Goal: Task Accomplishment & Management: Use online tool/utility

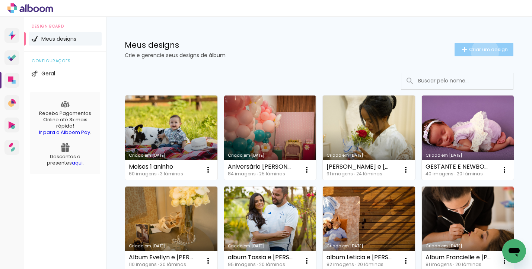
click at [478, 52] on span "Criar um design" at bounding box center [488, 49] width 39 height 5
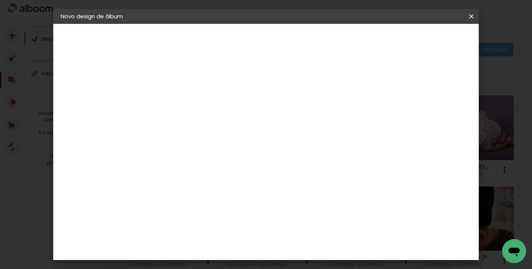
click at [182, 104] on input at bounding box center [182, 100] width 0 height 12
type input "Newborn [PERSON_NAME]"
type paper-input "Newborn [PERSON_NAME]"
click at [259, 44] on paper-button "Avançar" at bounding box center [240, 39] width 36 height 13
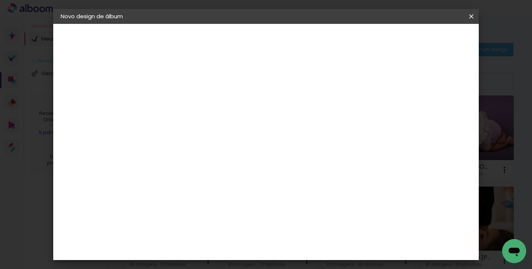
click at [227, 231] on div "[PERSON_NAME]" at bounding box center [203, 234] width 50 height 6
click at [322, 35] on paper-button "Avançar" at bounding box center [303, 39] width 36 height 13
click at [212, 124] on input "text" at bounding box center [196, 130] width 29 height 12
click at [302, 141] on paper-item "Slim Book" at bounding box center [314, 138] width 149 height 15
type input "Slim Book"
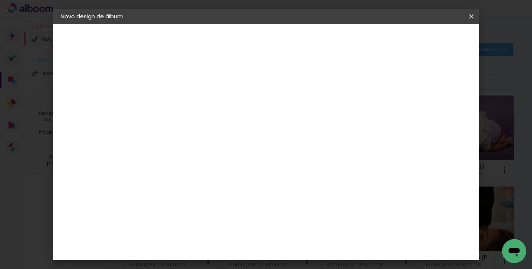
scroll to position [149, 0]
click at [233, 239] on span "20 x 40" at bounding box center [215, 246] width 35 height 15
click at [304, 39] on paper-button "Avançar" at bounding box center [285, 39] width 36 height 13
click at [377, 39] on span "Iniciar design" at bounding box center [360, 39] width 34 height 5
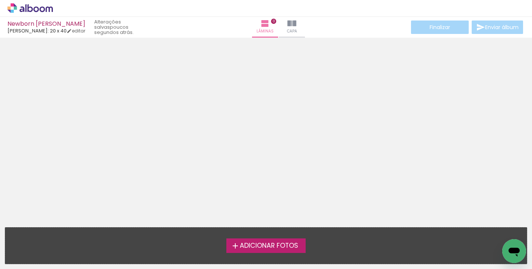
click at [271, 247] on span "Adicionar Fotos" at bounding box center [269, 245] width 58 height 7
click at [0, 0] on input "file" at bounding box center [0, 0] width 0 height 0
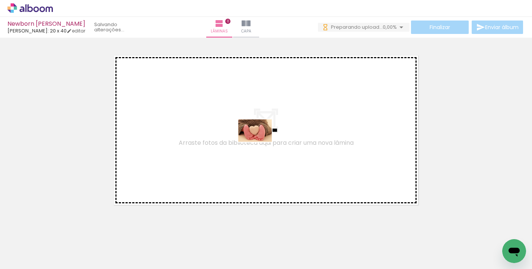
drag, startPoint x: 100, startPoint y: 231, endPoint x: 261, endPoint y: 142, distance: 184.5
click at [261, 142] on quentale-workspace at bounding box center [266, 134] width 532 height 269
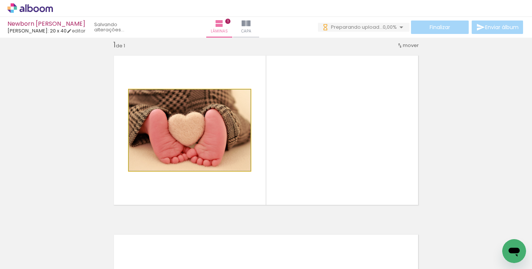
click at [170, 127] on quentale-photo at bounding box center [190, 129] width 122 height 81
click at [204, 146] on quentale-photo at bounding box center [190, 129] width 122 height 81
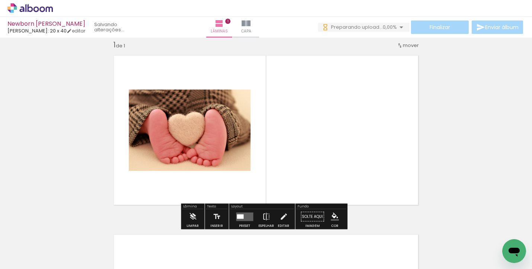
click at [241, 212] on div at bounding box center [245, 216] width 20 height 15
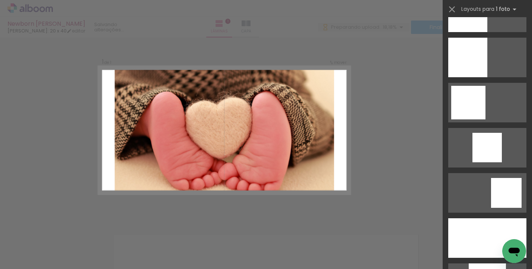
scroll to position [727, 0]
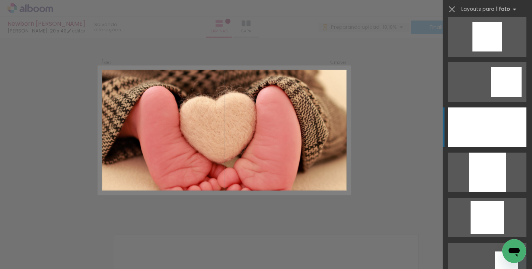
click at [491, 133] on div at bounding box center [487, 126] width 78 height 39
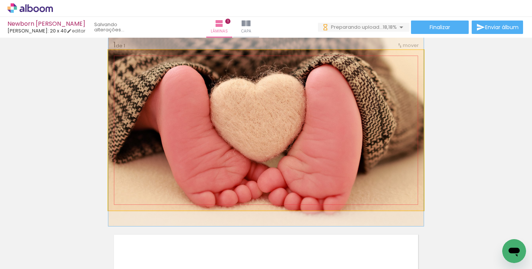
drag, startPoint x: 312, startPoint y: 145, endPoint x: 313, endPoint y: 137, distance: 8.6
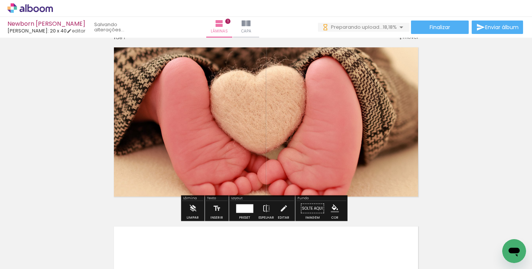
scroll to position [19, 0]
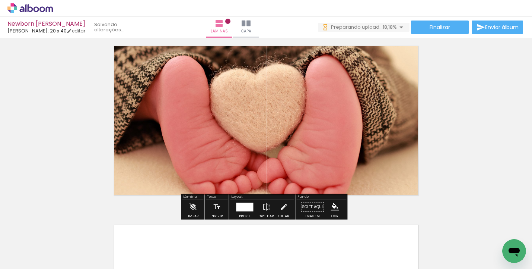
click at [454, 191] on div "Inserir lâmina 1 de 1" at bounding box center [266, 200] width 532 height 358
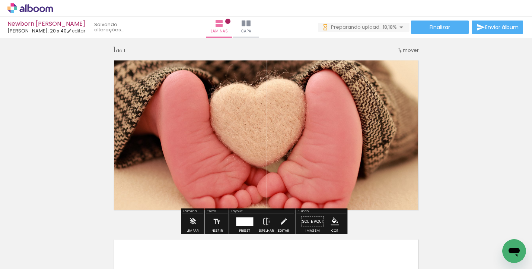
scroll to position [6, 0]
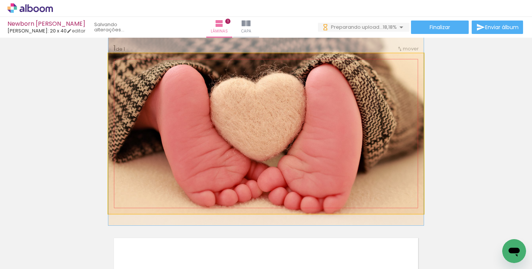
drag, startPoint x: 395, startPoint y: 161, endPoint x: 394, endPoint y: 157, distance: 4.1
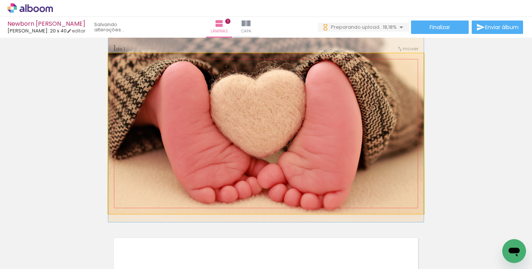
drag, startPoint x: 383, startPoint y: 147, endPoint x: 385, endPoint y: 144, distance: 4.0
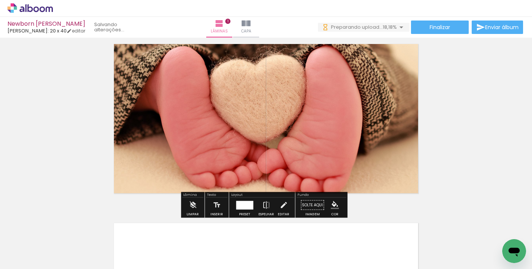
scroll to position [63, 0]
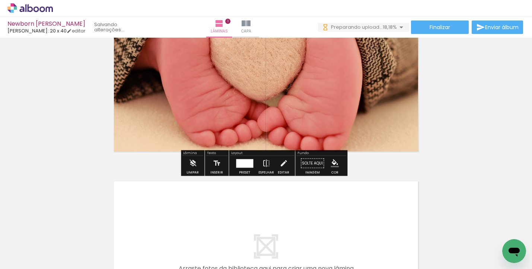
click at [475, 143] on div "Inserir lâmina 1 de 1" at bounding box center [266, 157] width 532 height 358
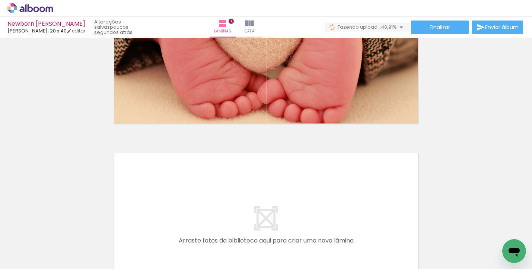
scroll to position [146, 0]
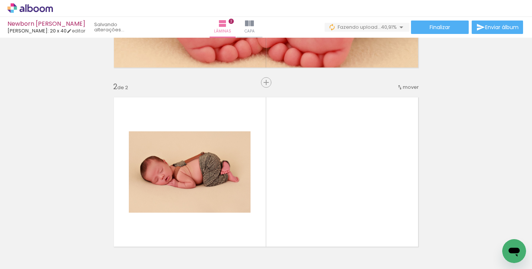
drag, startPoint x: 107, startPoint y: 249, endPoint x: 168, endPoint y: 188, distance: 85.6
click at [168, 188] on quentale-workspace at bounding box center [266, 134] width 532 height 269
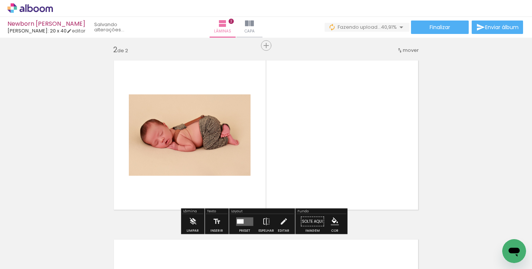
scroll to position [188, 0]
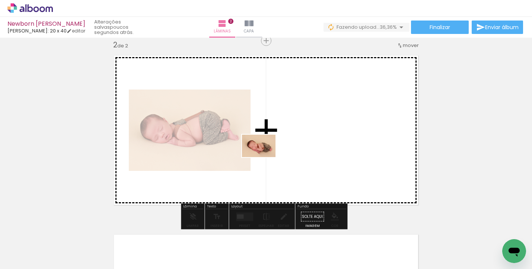
drag, startPoint x: 161, startPoint y: 238, endPoint x: 268, endPoint y: 156, distance: 135.7
click at [268, 156] on quentale-workspace at bounding box center [266, 134] width 532 height 269
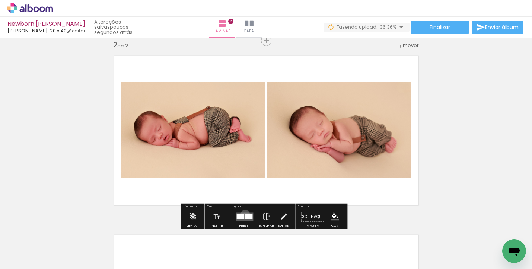
click at [245, 214] on div at bounding box center [249, 215] width 8 height 5
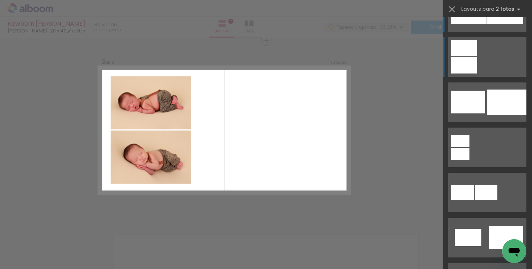
scroll to position [0, 0]
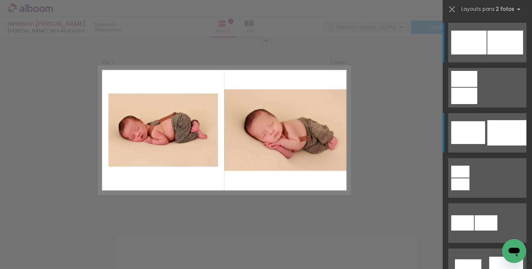
click at [497, 131] on div at bounding box center [507, 132] width 39 height 25
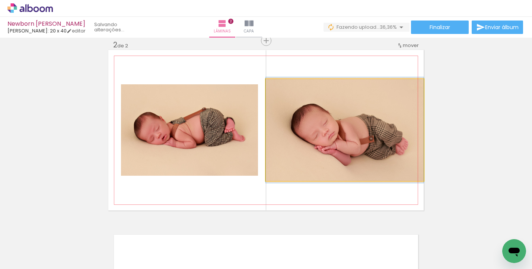
click at [316, 133] on quentale-photo at bounding box center [345, 130] width 158 height 102
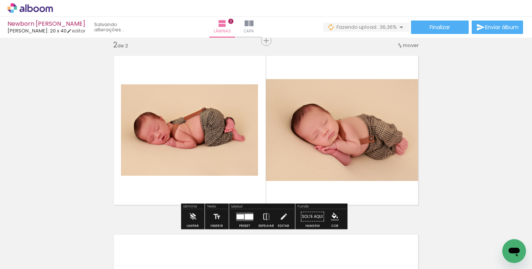
click at [334, 136] on quentale-photo at bounding box center [345, 130] width 158 height 102
click at [346, 115] on quentale-photo at bounding box center [345, 130] width 158 height 102
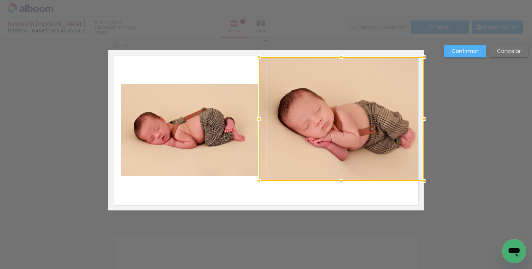
drag, startPoint x: 261, startPoint y: 74, endPoint x: 254, endPoint y: 56, distance: 18.7
click at [254, 56] on div at bounding box center [258, 57] width 15 height 15
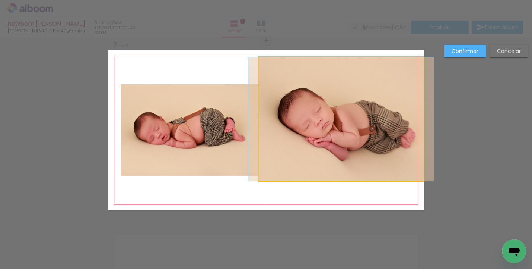
click at [301, 158] on quentale-photo at bounding box center [341, 119] width 165 height 124
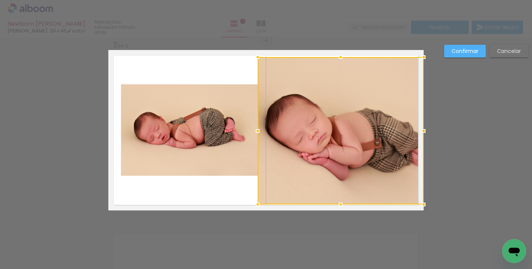
drag, startPoint x: 256, startPoint y: 181, endPoint x: 255, endPoint y: 204, distance: 23.5
click at [255, 204] on div at bounding box center [257, 204] width 15 height 15
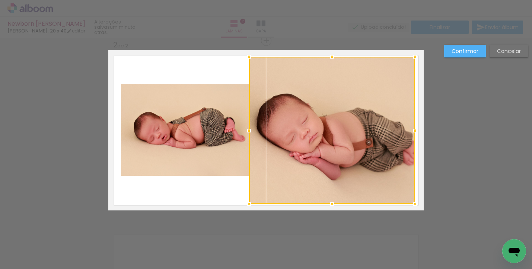
drag, startPoint x: 363, startPoint y: 170, endPoint x: 354, endPoint y: 171, distance: 8.6
click at [354, 171] on div at bounding box center [332, 130] width 166 height 147
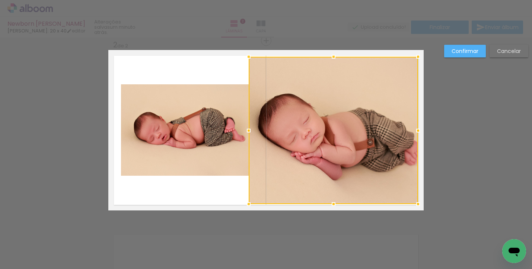
click at [414, 130] on div at bounding box center [418, 130] width 15 height 15
click at [383, 140] on div at bounding box center [333, 130] width 169 height 147
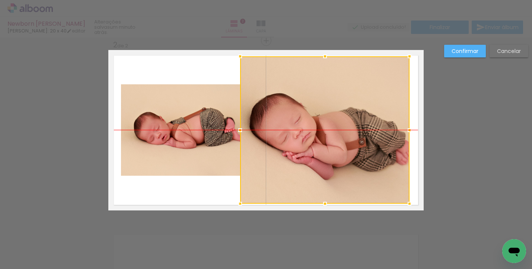
drag, startPoint x: 379, startPoint y: 140, endPoint x: 371, endPoint y: 140, distance: 8.6
click at [371, 140] on div at bounding box center [324, 129] width 169 height 147
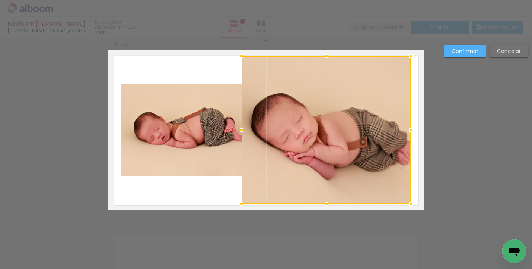
click at [372, 140] on div at bounding box center [326, 129] width 169 height 147
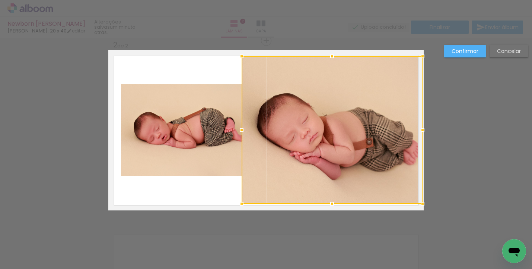
drag, startPoint x: 409, startPoint y: 131, endPoint x: 419, endPoint y: 132, distance: 10.1
click at [419, 132] on div at bounding box center [422, 130] width 15 height 15
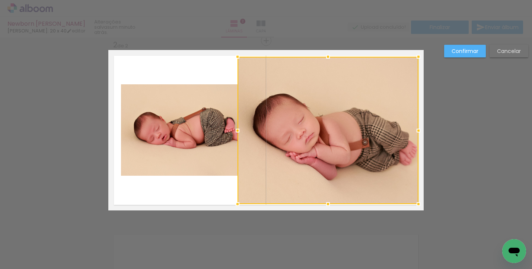
click at [387, 141] on div at bounding box center [328, 130] width 181 height 147
click at [235, 130] on div at bounding box center [236, 130] width 15 height 15
click at [248, 118] on div at bounding box center [327, 130] width 182 height 147
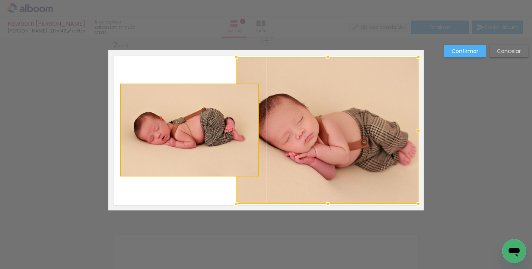
click at [202, 124] on quentale-photo at bounding box center [189, 129] width 137 height 91
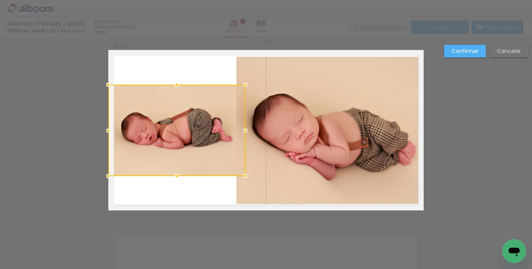
drag, startPoint x: 202, startPoint y: 124, endPoint x: 187, endPoint y: 124, distance: 14.9
click at [187, 124] on div at bounding box center [176, 130] width 137 height 91
click at [0, 0] on slot "Confirmar" at bounding box center [0, 0] width 0 height 0
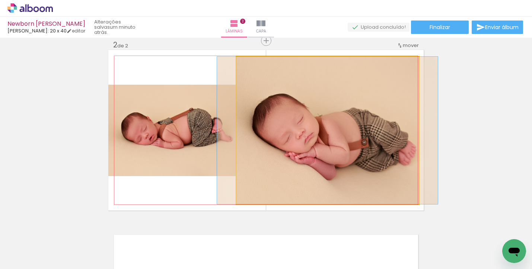
click at [402, 96] on quentale-photo at bounding box center [327, 130] width 182 height 147
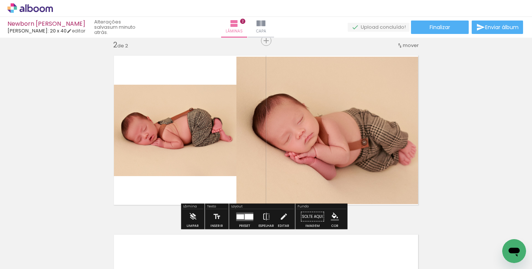
click at [402, 96] on quentale-photo at bounding box center [327, 130] width 182 height 147
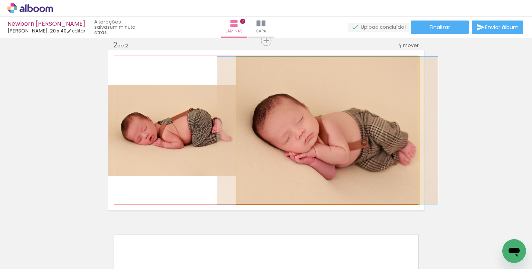
click at [402, 96] on quentale-photo at bounding box center [327, 130] width 182 height 147
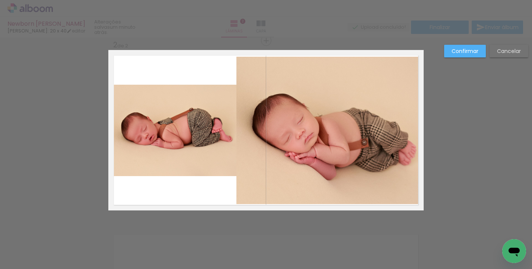
click at [326, 63] on quentale-photo at bounding box center [327, 130] width 182 height 147
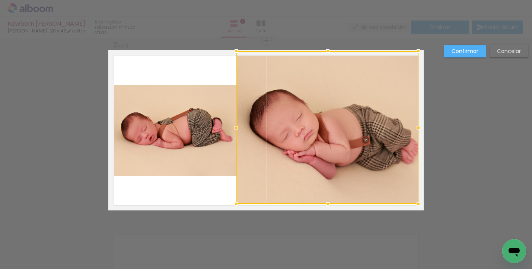
click at [324, 54] on div at bounding box center [327, 51] width 15 height 15
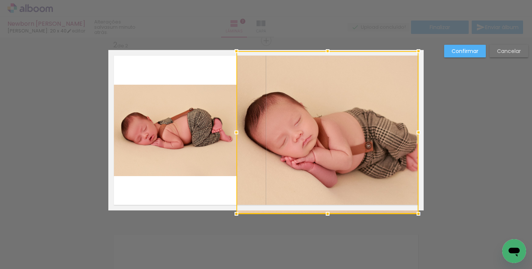
click at [326, 207] on div at bounding box center [327, 213] width 15 height 15
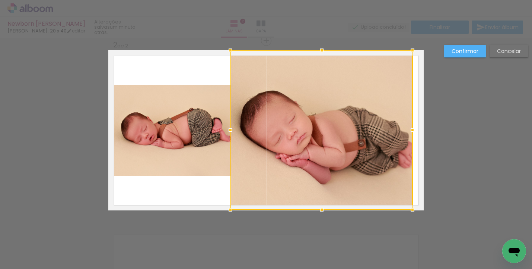
drag, startPoint x: 302, startPoint y: 133, endPoint x: 296, endPoint y: 132, distance: 6.0
click at [296, 132] on div at bounding box center [322, 129] width 182 height 159
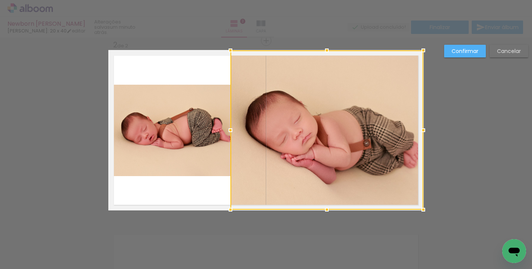
drag, startPoint x: 410, startPoint y: 130, endPoint x: 416, endPoint y: 131, distance: 5.6
click at [416, 131] on div at bounding box center [423, 130] width 15 height 15
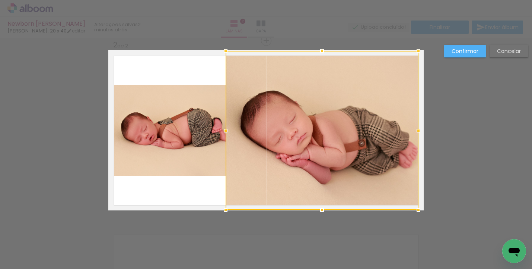
drag, startPoint x: 306, startPoint y: 131, endPoint x: 301, endPoint y: 131, distance: 4.5
click at [301, 131] on div at bounding box center [322, 130] width 193 height 159
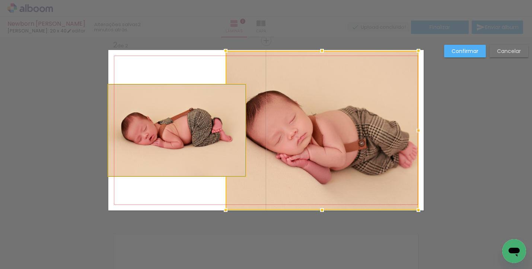
click at [188, 139] on quentale-photo at bounding box center [176, 130] width 137 height 91
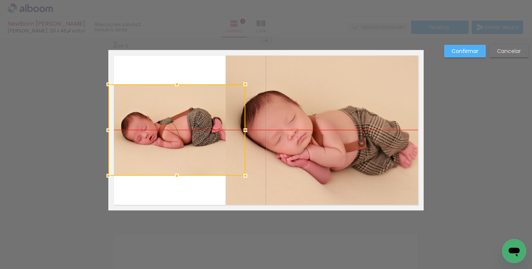
drag, startPoint x: 189, startPoint y: 139, endPoint x: 180, endPoint y: 140, distance: 9.7
click at [180, 140] on div at bounding box center [176, 129] width 137 height 91
drag, startPoint x: 187, startPoint y: 132, endPoint x: 181, endPoint y: 132, distance: 6.3
click at [181, 132] on div at bounding box center [176, 130] width 137 height 91
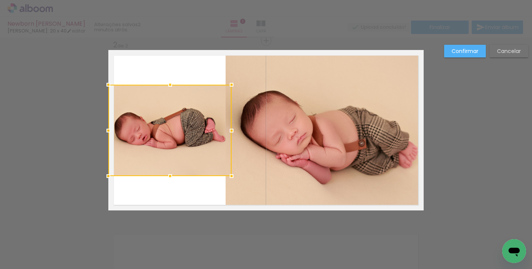
drag, startPoint x: 242, startPoint y: 130, endPoint x: 235, endPoint y: 131, distance: 7.5
click at [235, 131] on div at bounding box center [231, 130] width 15 height 15
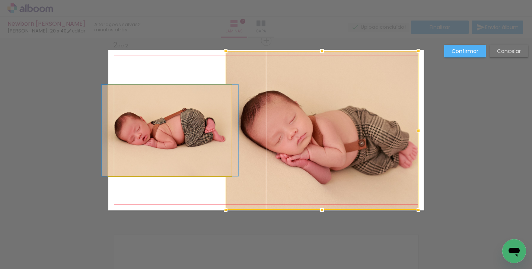
click at [210, 112] on quentale-photo at bounding box center [169, 130] width 123 height 91
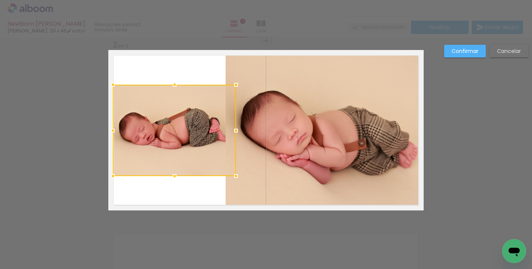
drag, startPoint x: 210, startPoint y: 112, endPoint x: 215, endPoint y: 112, distance: 4.5
click at [215, 112] on div at bounding box center [174, 130] width 123 height 91
click at [215, 109] on div at bounding box center [174, 130] width 123 height 91
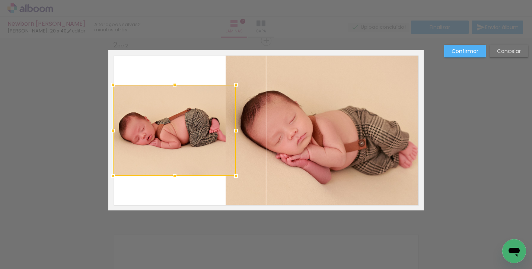
click at [215, 109] on div at bounding box center [174, 130] width 123 height 91
click at [215, 105] on div at bounding box center [174, 130] width 123 height 91
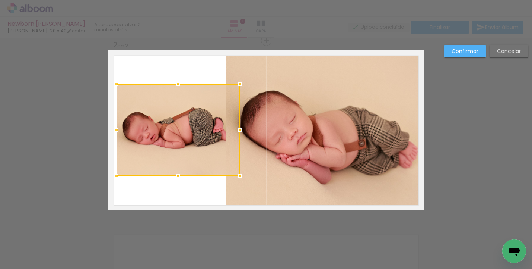
drag, startPoint x: 215, startPoint y: 105, endPoint x: 218, endPoint y: 108, distance: 4.2
click at [218, 108] on div at bounding box center [178, 129] width 123 height 91
click at [218, 108] on div at bounding box center [177, 129] width 123 height 91
drag, startPoint x: 213, startPoint y: 98, endPoint x: 276, endPoint y: 99, distance: 63.0
click at [276, 99] on album-spread "2 de 2" at bounding box center [265, 130] width 315 height 160
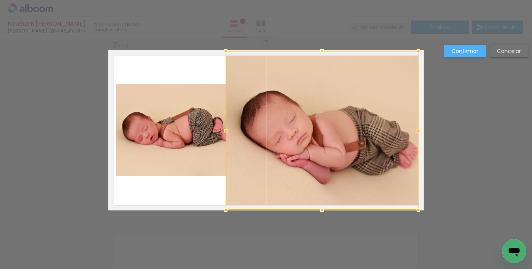
click at [235, 104] on div at bounding box center [322, 130] width 193 height 159
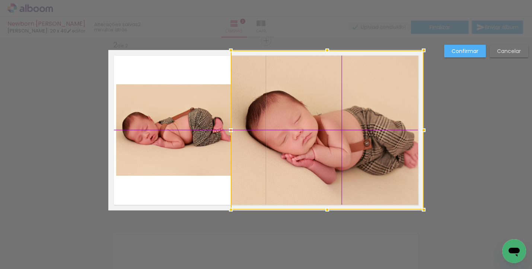
drag, startPoint x: 235, startPoint y: 98, endPoint x: 237, endPoint y: 87, distance: 11.7
click at [237, 87] on div at bounding box center [327, 129] width 193 height 159
click at [0, 0] on slot "Confirmar" at bounding box center [0, 0] width 0 height 0
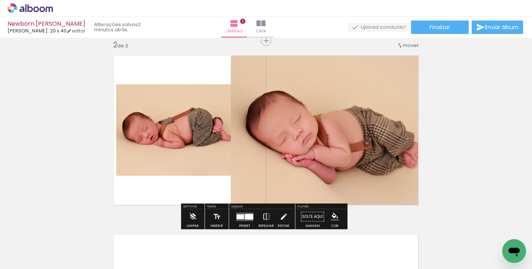
click at [380, 109] on quentale-photo at bounding box center [327, 130] width 193 height 159
click at [370, 95] on quentale-photo at bounding box center [327, 130] width 193 height 159
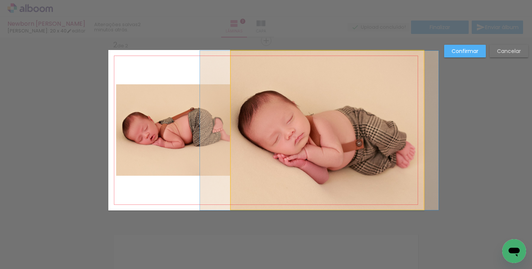
drag, startPoint x: 358, startPoint y: 101, endPoint x: 350, endPoint y: 102, distance: 7.8
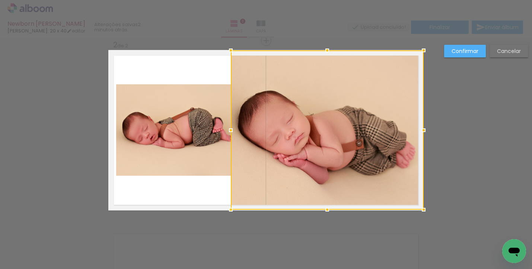
click at [0, 0] on slot "Confirmar" at bounding box center [0, 0] width 0 height 0
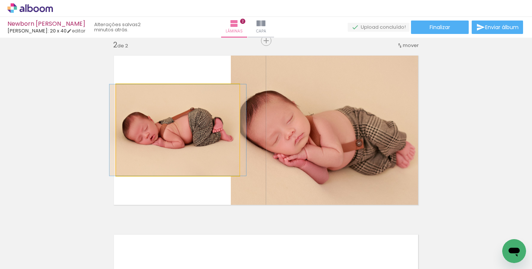
click at [200, 126] on quentale-photo at bounding box center [177, 129] width 123 height 91
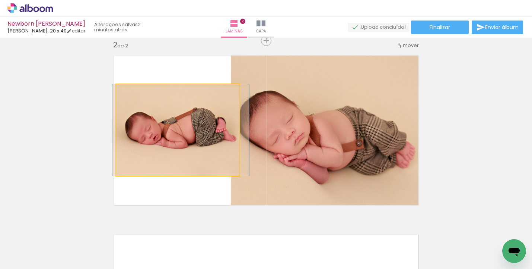
drag, startPoint x: 131, startPoint y: 94, endPoint x: 117, endPoint y: 94, distance: 13.8
type paper-slider "100"
click at [118, 94] on div at bounding box center [144, 91] width 52 height 11
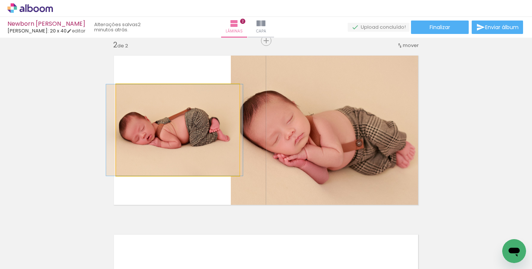
drag, startPoint x: 167, startPoint y: 144, endPoint x: 161, endPoint y: 144, distance: 6.3
click at [133, 150] on quentale-photo at bounding box center [177, 129] width 123 height 91
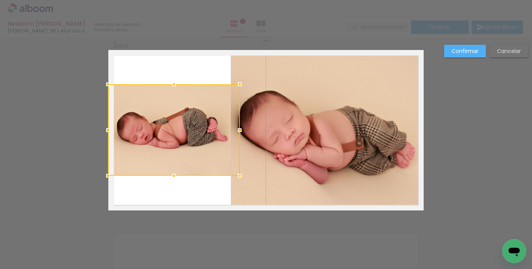
click at [109, 130] on div at bounding box center [108, 130] width 15 height 15
click at [46, 155] on div "Confirmar Cancelar" at bounding box center [266, 127] width 532 height 554
click at [448, 57] on paper-button "Confirmar" at bounding box center [465, 51] width 42 height 13
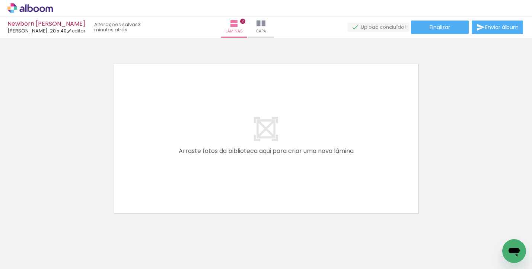
scroll to position [381, 0]
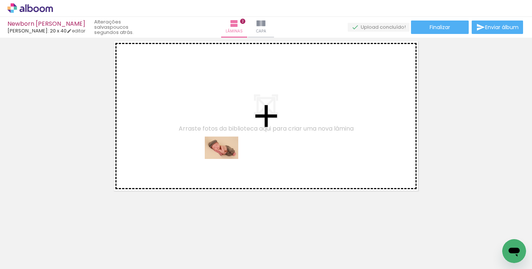
drag, startPoint x: 204, startPoint y: 244, endPoint x: 227, endPoint y: 159, distance: 88.5
click at [227, 159] on quentale-workspace at bounding box center [266, 134] width 532 height 269
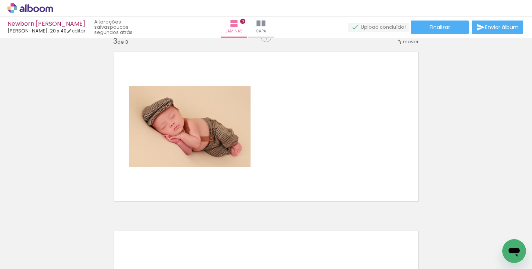
scroll to position [367, 0]
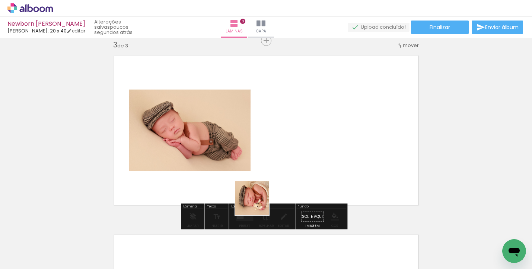
drag, startPoint x: 251, startPoint y: 241, endPoint x: 260, endPoint y: 190, distance: 51.4
click at [260, 190] on quentale-workspace at bounding box center [266, 134] width 532 height 269
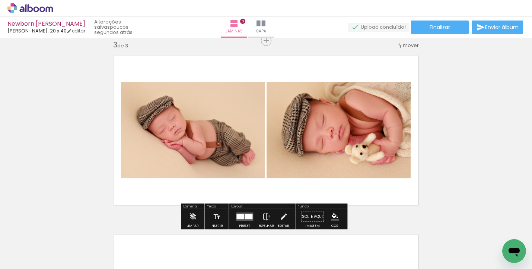
click at [235, 215] on div at bounding box center [245, 216] width 20 height 15
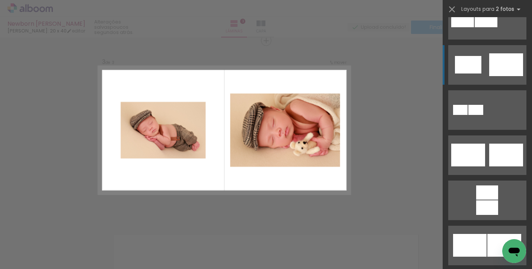
scroll to position [305, 0]
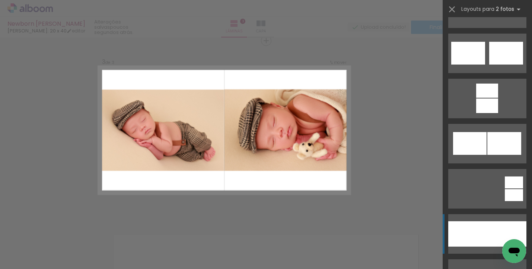
click at [480, 242] on div at bounding box center [467, 233] width 39 height 25
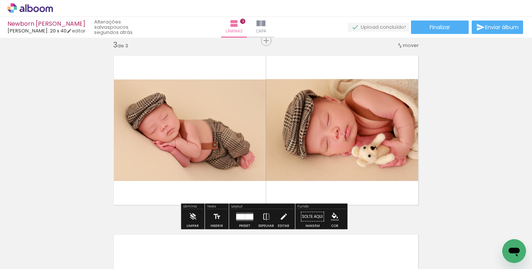
click at [299, 146] on quentale-photo at bounding box center [345, 130] width 158 height 102
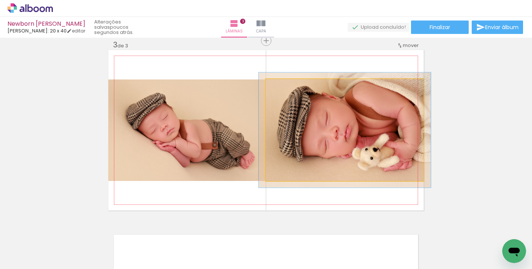
type paper-slider "109"
click at [283, 87] on div at bounding box center [285, 86] width 7 height 7
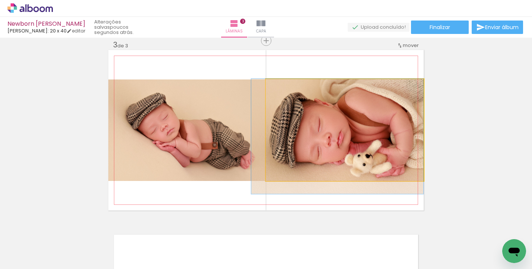
drag, startPoint x: 351, startPoint y: 131, endPoint x: 343, endPoint y: 138, distance: 10.8
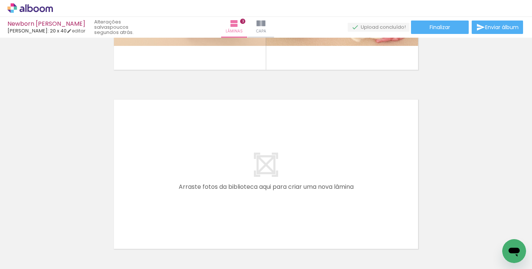
scroll to position [508, 0]
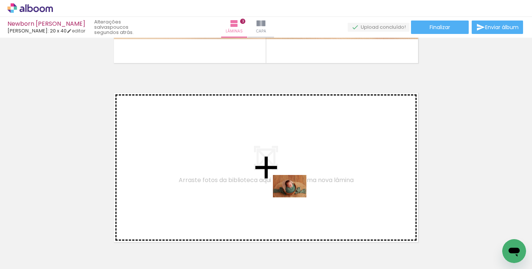
drag, startPoint x: 297, startPoint y: 249, endPoint x: 295, endPoint y: 197, distance: 51.8
click at [295, 197] on quentale-workspace at bounding box center [266, 134] width 532 height 269
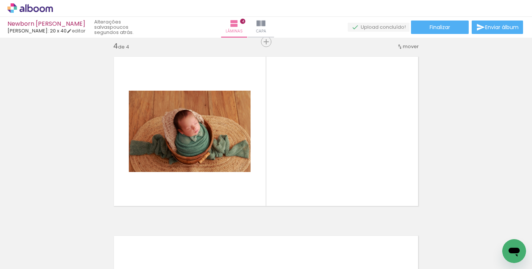
scroll to position [546, 0]
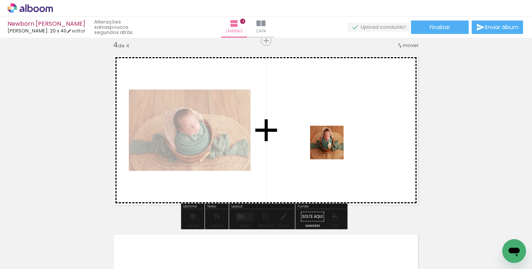
drag, startPoint x: 325, startPoint y: 249, endPoint x: 333, endPoint y: 148, distance: 101.2
click at [333, 148] on quentale-workspace at bounding box center [266, 134] width 532 height 269
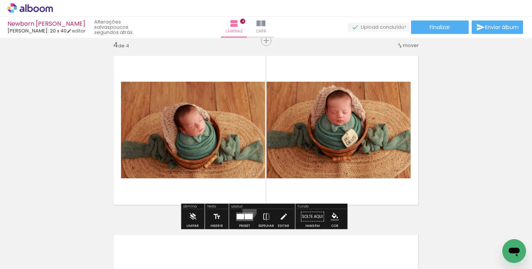
click at [248, 210] on div at bounding box center [245, 216] width 20 height 15
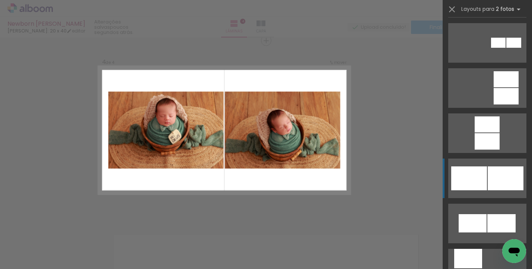
scroll to position [898, 0]
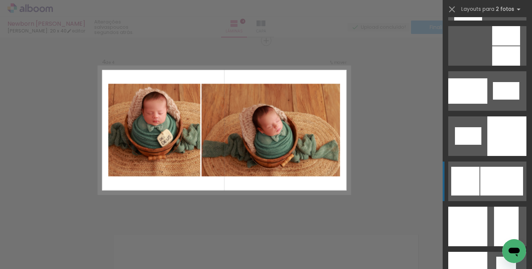
click at [473, 188] on div at bounding box center [465, 180] width 28 height 29
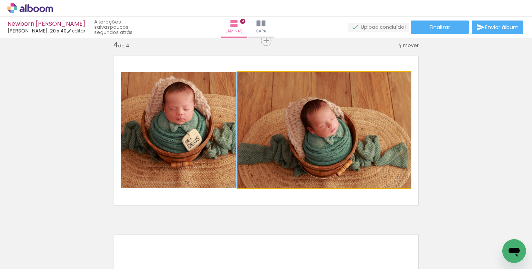
drag, startPoint x: 354, startPoint y: 152, endPoint x: 344, endPoint y: 147, distance: 11.3
click at [345, 147] on div at bounding box center [324, 130] width 174 height 116
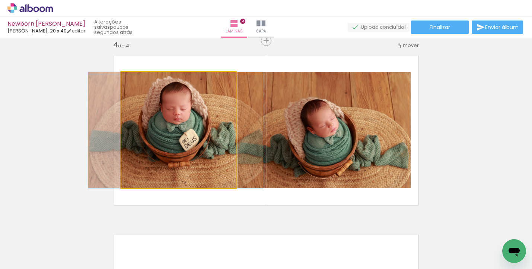
drag, startPoint x: 214, startPoint y: 143, endPoint x: 211, endPoint y: 148, distance: 5.4
click at [201, 145] on quentale-photo at bounding box center [178, 130] width 115 height 116
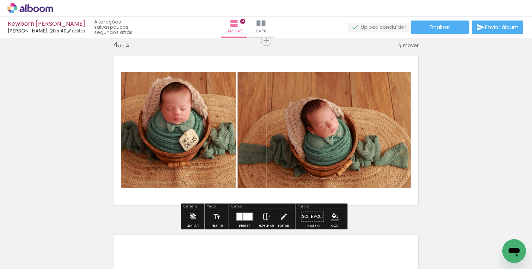
click at [381, 132] on quentale-photo at bounding box center [324, 130] width 173 height 116
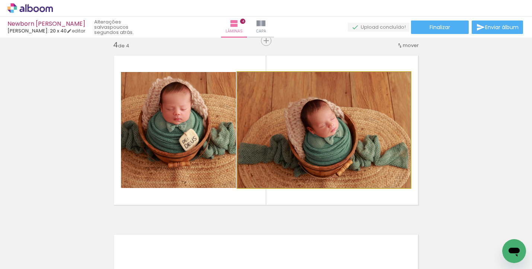
click at [360, 121] on quentale-photo at bounding box center [324, 130] width 173 height 116
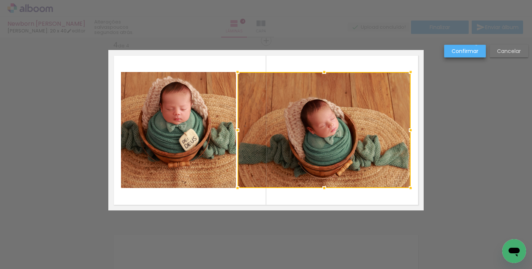
click at [477, 45] on paper-button "Confirmar" at bounding box center [465, 51] width 42 height 13
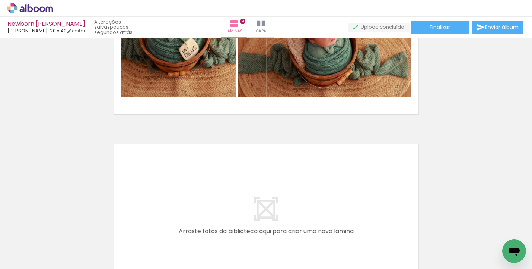
scroll to position [723, 0]
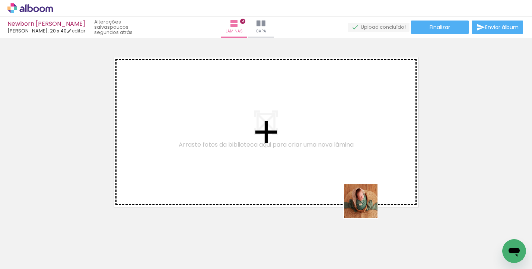
drag, startPoint x: 371, startPoint y: 216, endPoint x: 364, endPoint y: 201, distance: 16.0
click at [364, 201] on quentale-workspace at bounding box center [266, 134] width 532 height 269
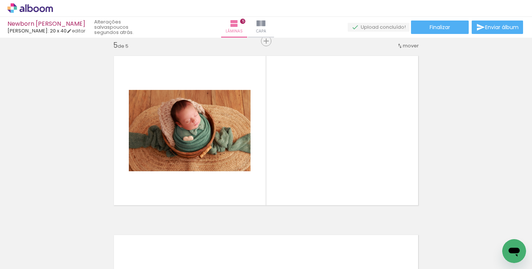
scroll to position [724, 0]
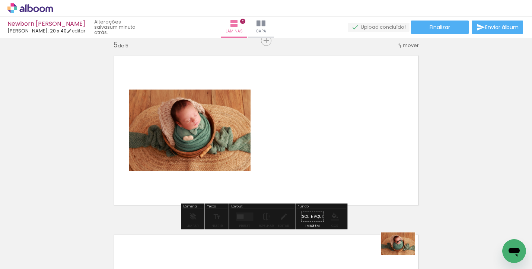
drag, startPoint x: 418, startPoint y: 245, endPoint x: 404, endPoint y: 255, distance: 17.6
click at [404, 255] on div at bounding box center [408, 243] width 37 height 25
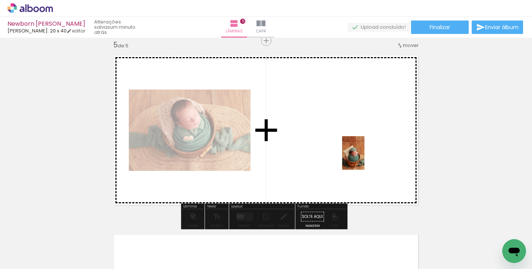
drag, startPoint x: 491, startPoint y: 239, endPoint x: 365, endPoint y: 158, distance: 149.9
click at [365, 158] on quentale-workspace at bounding box center [266, 134] width 532 height 269
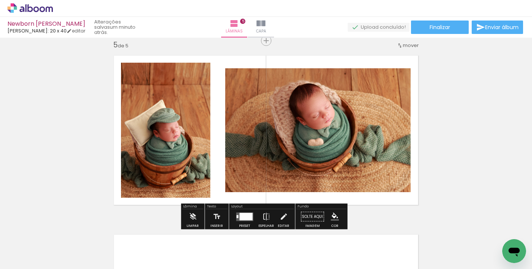
click at [250, 213] on div at bounding box center [245, 215] width 13 height 7
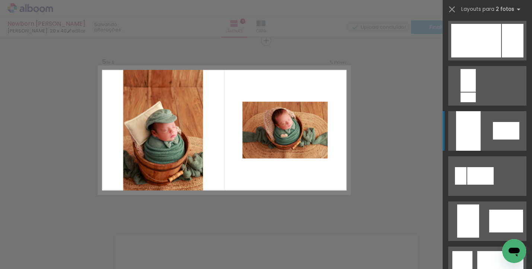
scroll to position [343, 0]
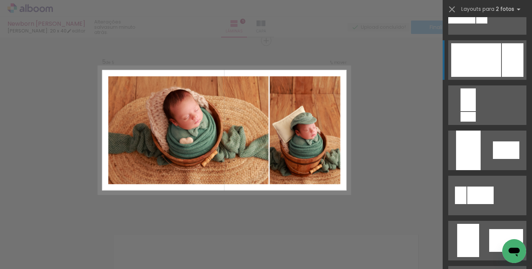
click at [491, 55] on div at bounding box center [476, 60] width 50 height 34
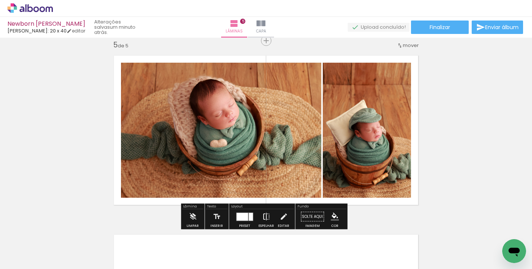
click at [266, 215] on iron-icon at bounding box center [266, 216] width 8 height 15
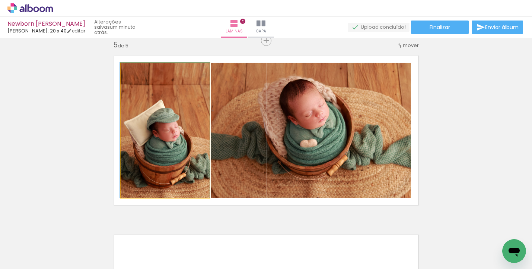
drag, startPoint x: 189, startPoint y: 162, endPoint x: 183, endPoint y: 162, distance: 6.0
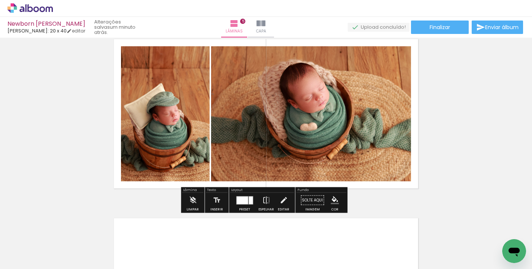
scroll to position [766, 0]
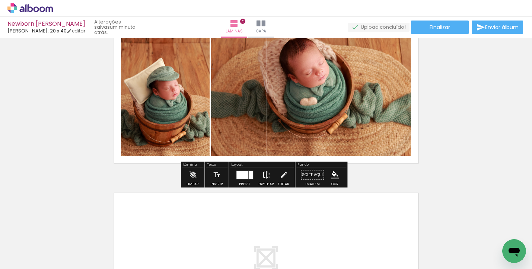
click at [263, 175] on iron-icon at bounding box center [266, 174] width 8 height 15
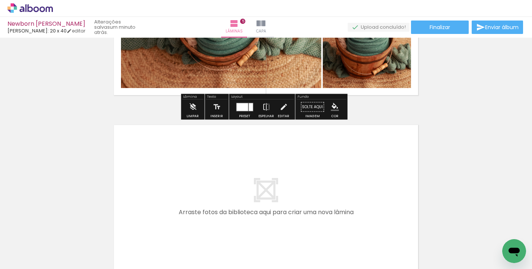
scroll to position [835, 0]
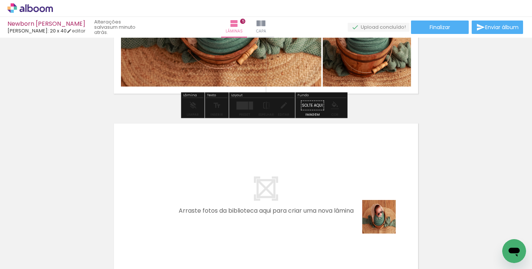
drag, startPoint x: 396, startPoint y: 232, endPoint x: 373, endPoint y: 208, distance: 34.0
click at [373, 208] on quentale-workspace at bounding box center [266, 134] width 532 height 269
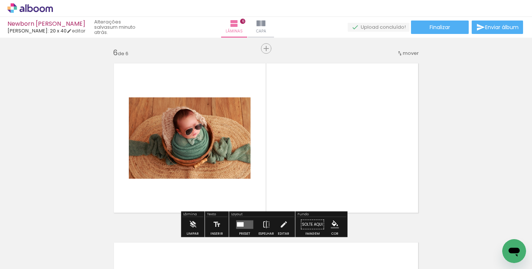
scroll to position [903, 0]
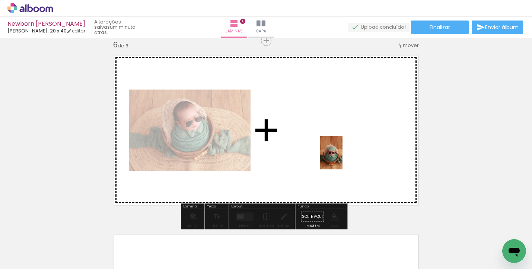
drag, startPoint x: 449, startPoint y: 248, endPoint x: 343, endPoint y: 158, distance: 139.3
click at [343, 158] on quentale-workspace at bounding box center [266, 134] width 532 height 269
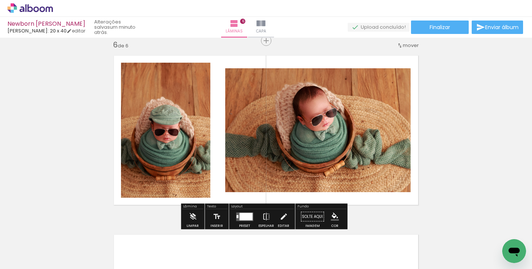
click at [248, 214] on div at bounding box center [245, 215] width 13 height 7
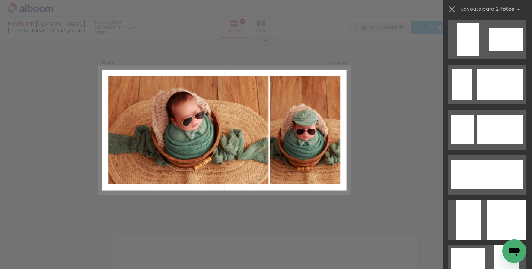
scroll to position [704, 0]
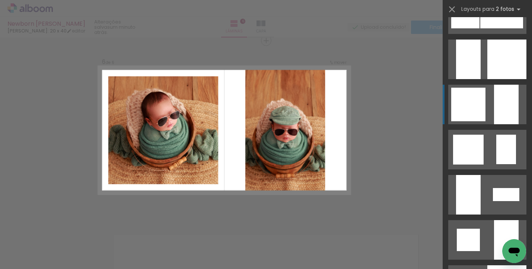
click at [485, 105] on quentale-layouter at bounding box center [487, 104] width 78 height 39
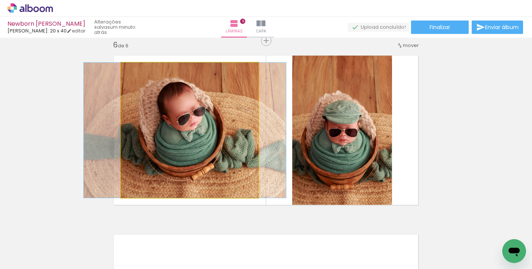
drag, startPoint x: 191, startPoint y: 137, endPoint x: 186, endPoint y: 137, distance: 4.8
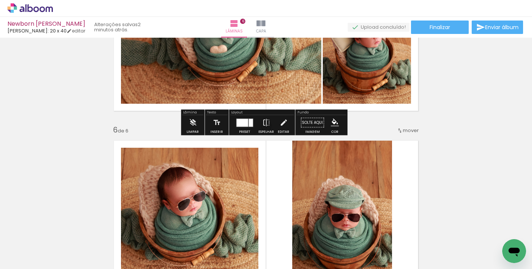
scroll to position [936, 0]
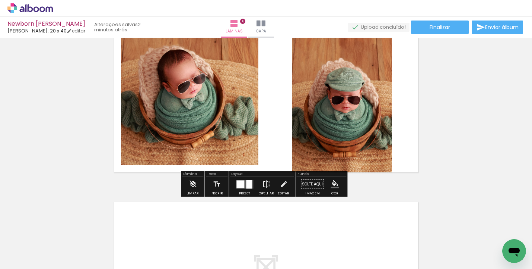
click at [268, 184] on iron-icon at bounding box center [266, 184] width 8 height 15
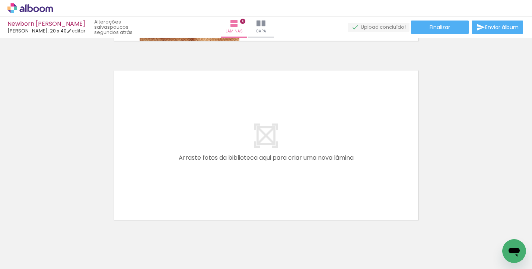
scroll to position [0, 369]
drag, startPoint x: 171, startPoint y: 243, endPoint x: 189, endPoint y: 168, distance: 77.0
click at [189, 168] on quentale-workspace at bounding box center [266, 134] width 532 height 269
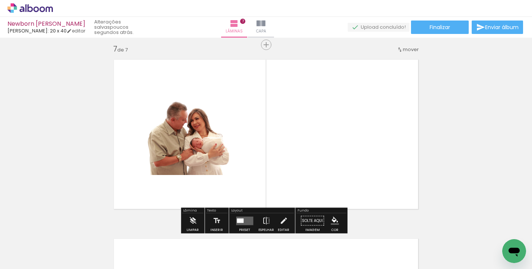
scroll to position [1082, 0]
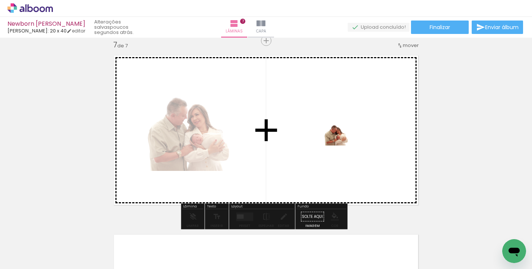
drag, startPoint x: 215, startPoint y: 249, endPoint x: 342, endPoint y: 145, distance: 163.9
click at [342, 145] on quentale-workspace at bounding box center [266, 134] width 532 height 269
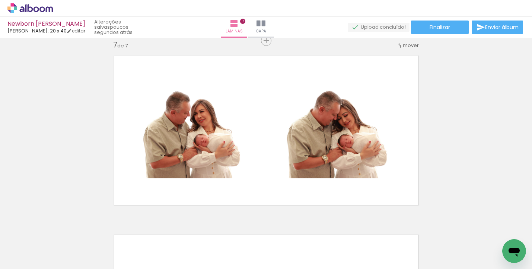
scroll to position [0, 441]
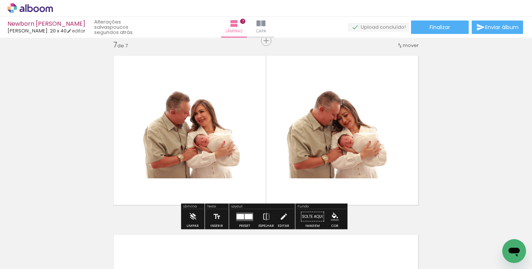
click at [198, 154] on quentale-photo at bounding box center [193, 130] width 144 height 96
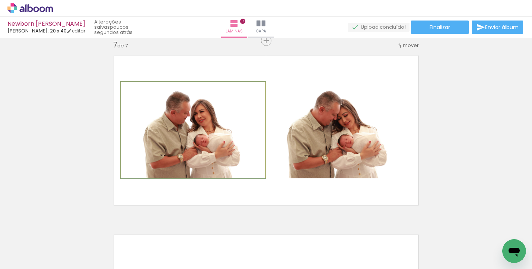
click at [198, 154] on quentale-photo at bounding box center [193, 130] width 144 height 96
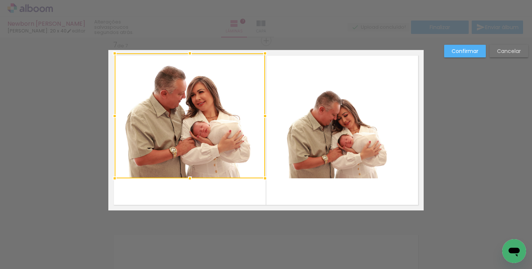
drag, startPoint x: 115, startPoint y: 80, endPoint x: 106, endPoint y: 52, distance: 29.7
click at [107, 52] on div at bounding box center [114, 53] width 15 height 15
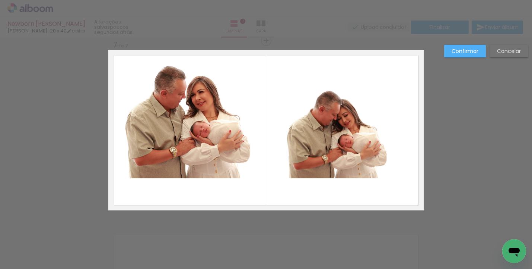
click at [207, 169] on quentale-photo at bounding box center [190, 115] width 150 height 125
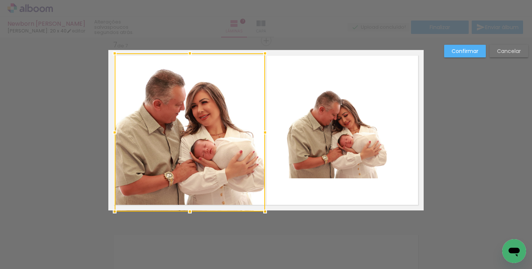
drag, startPoint x: 188, startPoint y: 177, endPoint x: 188, endPoint y: 204, distance: 27.6
click at [188, 204] on div at bounding box center [189, 211] width 15 height 15
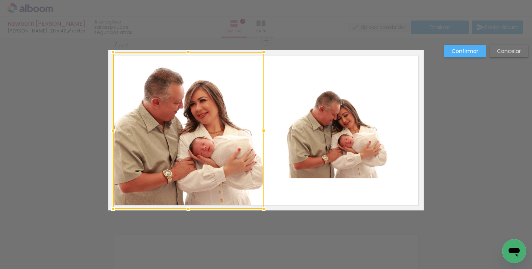
click at [183, 165] on div at bounding box center [188, 130] width 150 height 157
click at [0, 0] on slot "Cancelar" at bounding box center [0, 0] width 0 height 0
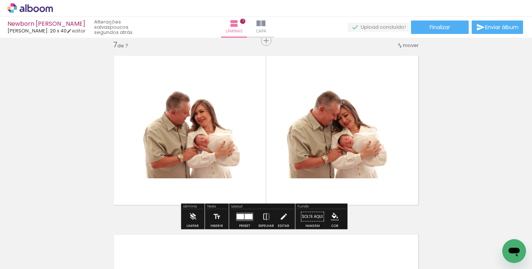
click at [241, 217] on div at bounding box center [239, 215] width 7 height 5
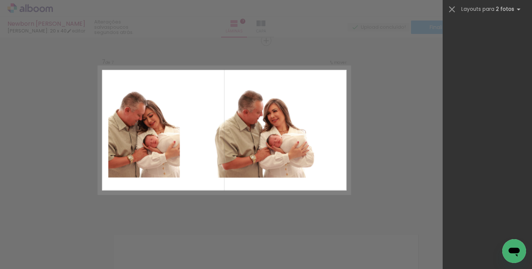
scroll to position [2425, 0]
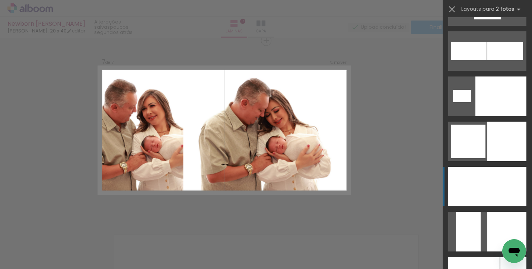
click at [484, 179] on div at bounding box center [501, 185] width 52 height 39
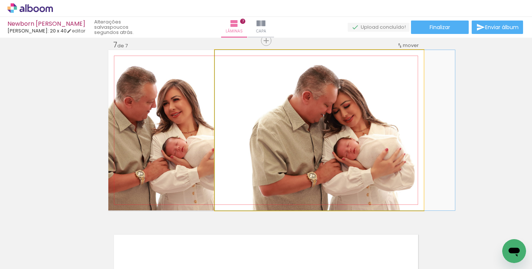
drag, startPoint x: 229, startPoint y: 149, endPoint x: 246, endPoint y: 150, distance: 16.8
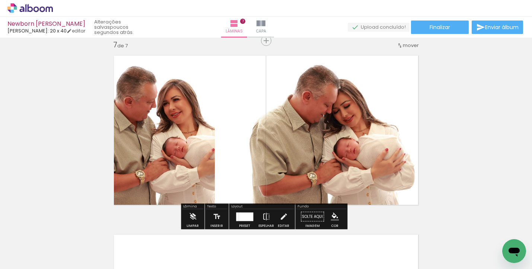
click at [242, 220] on div at bounding box center [246, 216] width 15 height 9
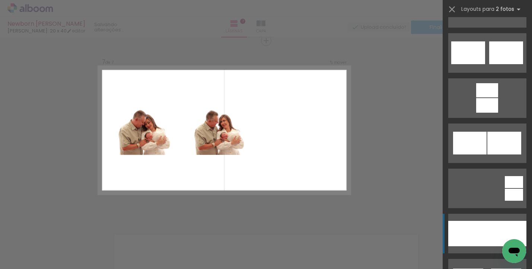
scroll to position [466, 0]
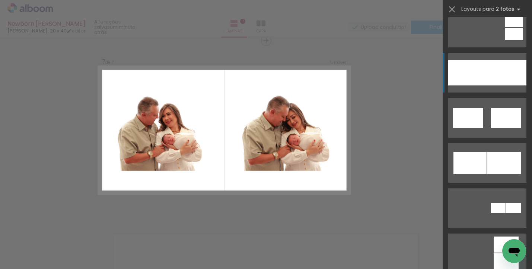
click at [488, 80] on div at bounding box center [507, 72] width 39 height 25
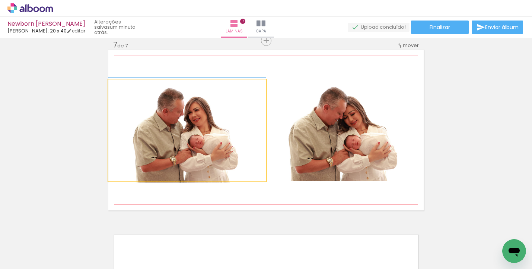
click at [196, 140] on quentale-photo at bounding box center [187, 129] width 158 height 101
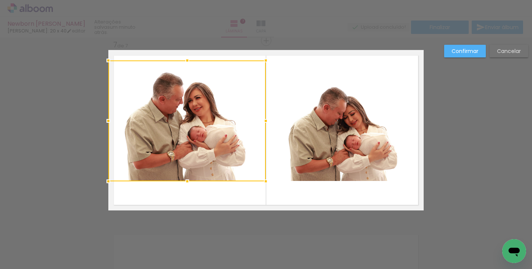
drag, startPoint x: 185, startPoint y: 77, endPoint x: 186, endPoint y: 58, distance: 19.0
click at [186, 58] on div at bounding box center [187, 60] width 15 height 15
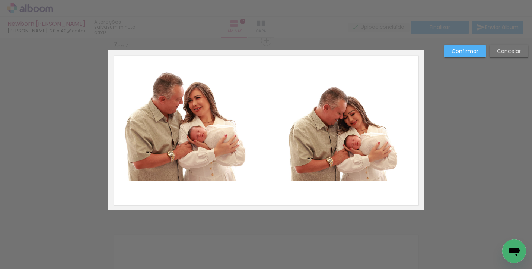
click at [182, 156] on quentale-photo at bounding box center [187, 120] width 158 height 121
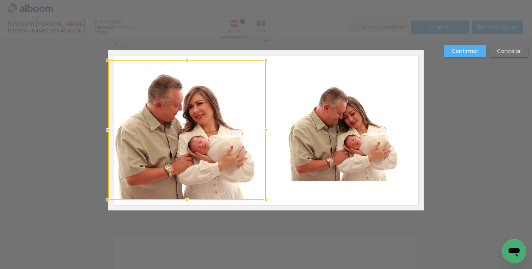
drag, startPoint x: 185, startPoint y: 181, endPoint x: 185, endPoint y: 200, distance: 18.3
click at [185, 200] on div at bounding box center [187, 199] width 15 height 15
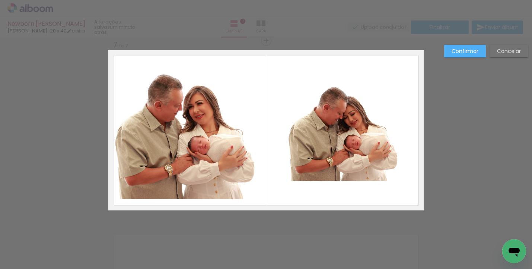
click at [182, 168] on quentale-photo at bounding box center [187, 129] width 158 height 139
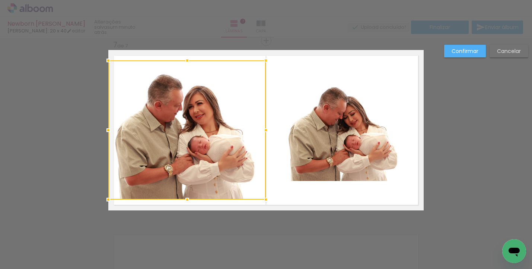
click at [182, 168] on div at bounding box center [187, 129] width 158 height 139
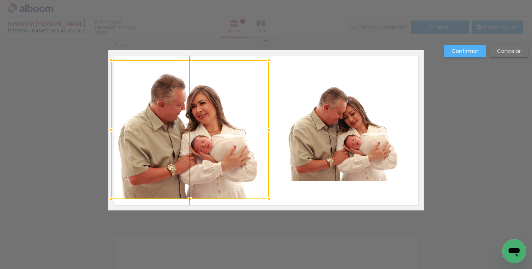
click at [185, 168] on div at bounding box center [190, 129] width 158 height 139
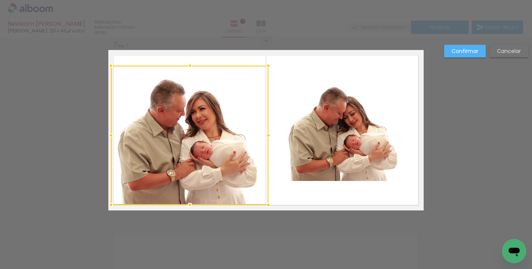
drag, startPoint x: 195, startPoint y: 166, endPoint x: 196, endPoint y: 172, distance: 6.0
click at [196, 172] on div at bounding box center [190, 135] width 158 height 139
click at [333, 123] on quentale-photo at bounding box center [345, 130] width 158 height 102
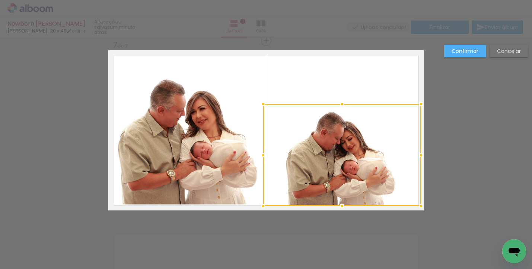
drag, startPoint x: 342, startPoint y: 134, endPoint x: 341, endPoint y: 160, distance: 25.7
click at [341, 160] on div at bounding box center [342, 155] width 158 height 102
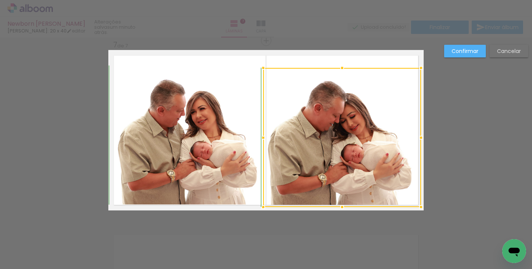
drag, startPoint x: 339, startPoint y: 97, endPoint x: 340, endPoint y: 63, distance: 34.7
click at [340, 63] on div at bounding box center [342, 67] width 15 height 15
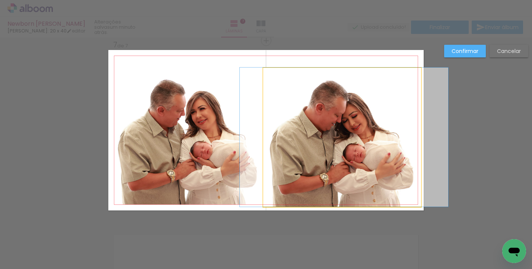
drag, startPoint x: 338, startPoint y: 134, endPoint x: 340, endPoint y: 123, distance: 11.7
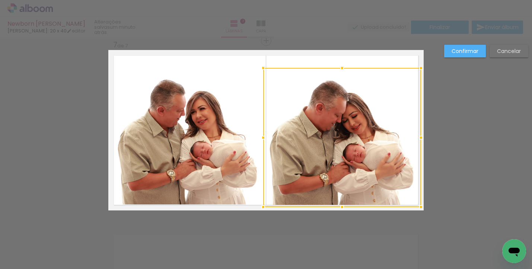
click at [460, 56] on paper-button "Confirmar" at bounding box center [465, 51] width 42 height 13
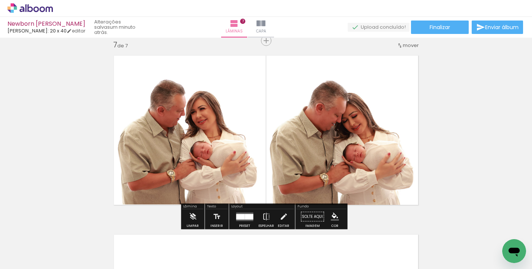
click at [376, 140] on quentale-photo at bounding box center [342, 137] width 158 height 139
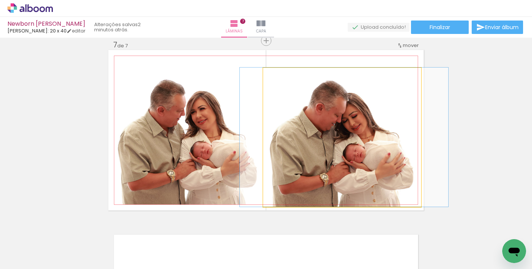
click at [361, 128] on quentale-photo at bounding box center [342, 137] width 158 height 139
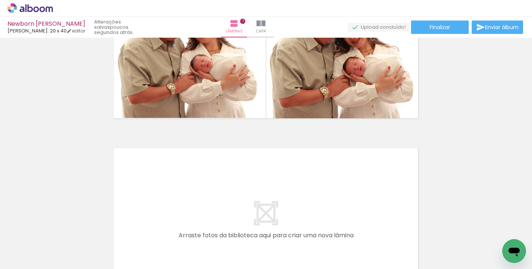
scroll to position [1200, 0]
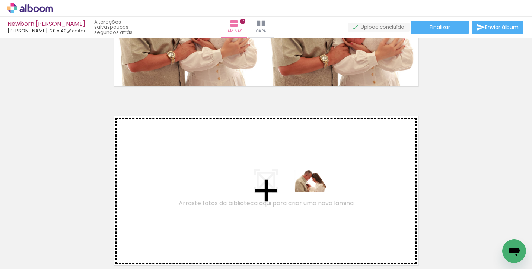
drag, startPoint x: 313, startPoint y: 244, endPoint x: 317, endPoint y: 187, distance: 56.7
click at [317, 187] on quentale-workspace at bounding box center [266, 134] width 532 height 269
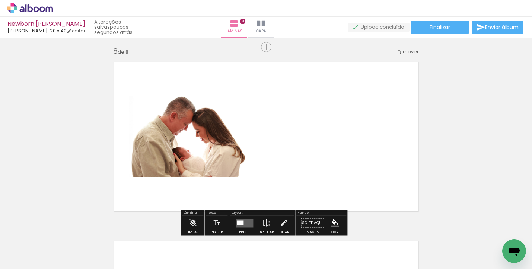
scroll to position [1261, 0]
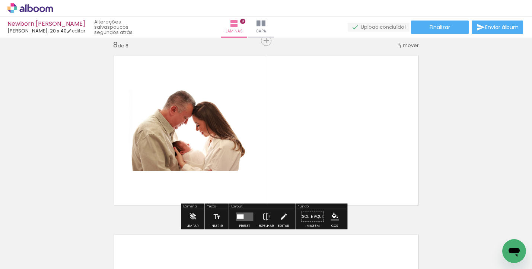
drag, startPoint x: 339, startPoint y: 236, endPoint x: 334, endPoint y: 186, distance: 49.8
click at [334, 186] on quentale-workspace at bounding box center [266, 134] width 532 height 269
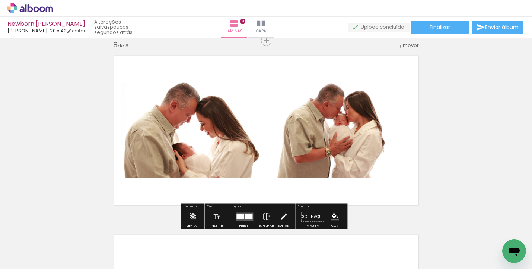
click at [245, 216] on div at bounding box center [249, 215] width 8 height 5
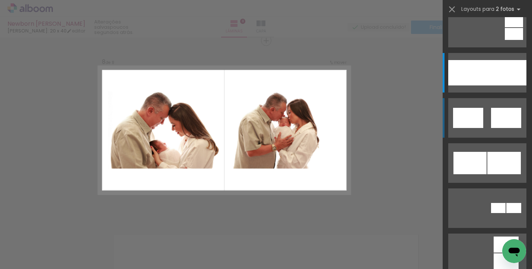
scroll to position [0, 0]
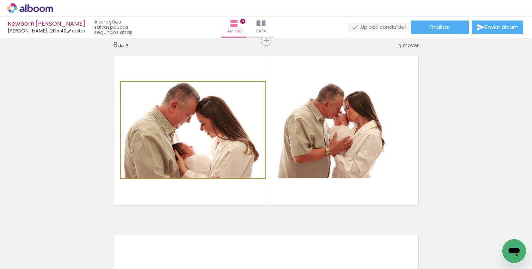
click at [234, 150] on quentale-photo at bounding box center [193, 130] width 144 height 96
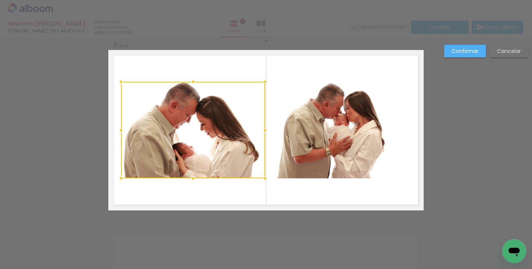
click at [476, 56] on paper-button "Confirmar" at bounding box center [465, 51] width 42 height 13
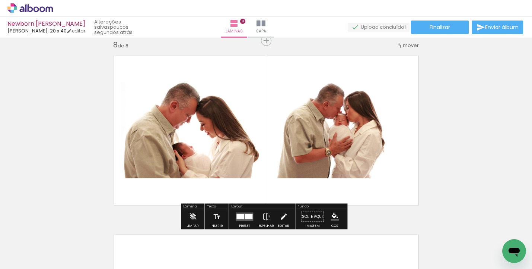
click at [246, 214] on div at bounding box center [249, 215] width 8 height 5
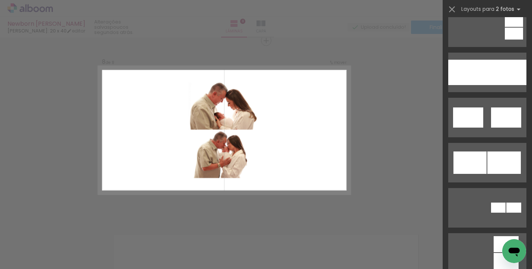
scroll to position [467, 0]
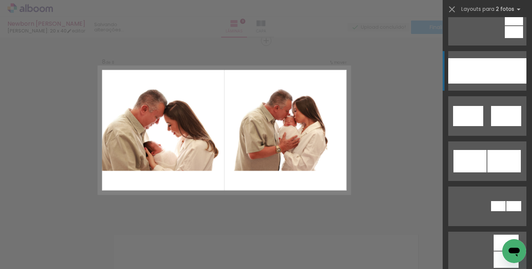
click at [491, 75] on div at bounding box center [507, 70] width 39 height 25
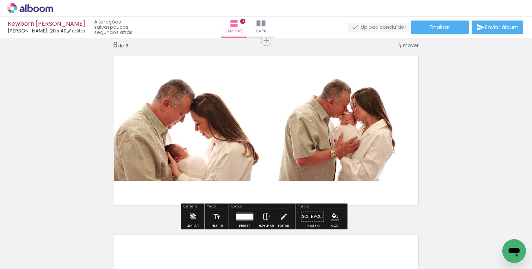
click at [178, 145] on quentale-photo at bounding box center [187, 129] width 158 height 101
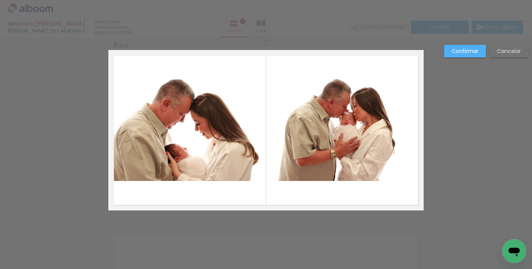
click at [186, 170] on quentale-photo at bounding box center [187, 129] width 158 height 101
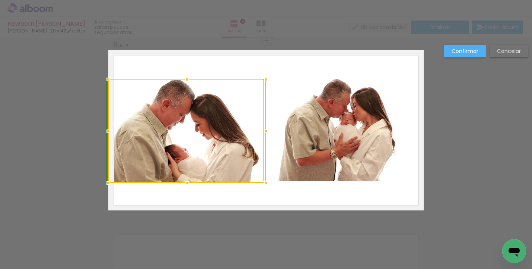
drag, startPoint x: 185, startPoint y: 180, endPoint x: 192, endPoint y: 157, distance: 24.5
click at [184, 180] on div at bounding box center [187, 182] width 15 height 15
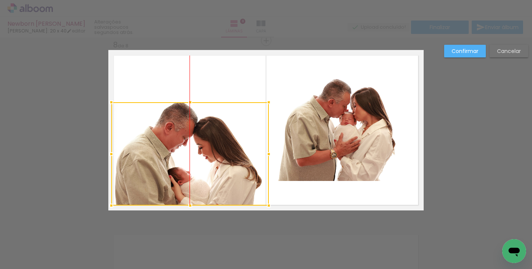
drag, startPoint x: 192, startPoint y: 155, endPoint x: 194, endPoint y: 178, distance: 22.9
click at [194, 178] on div at bounding box center [190, 153] width 158 height 103
click at [382, 127] on quentale-photo at bounding box center [345, 130] width 158 height 102
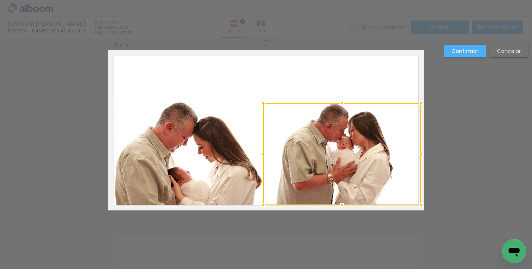
drag, startPoint x: 374, startPoint y: 140, endPoint x: 371, endPoint y: 158, distance: 17.4
click at [371, 158] on div at bounding box center [342, 154] width 158 height 102
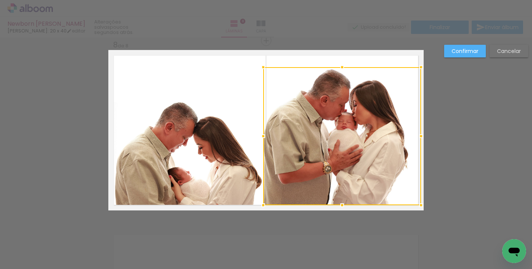
drag, startPoint x: 339, startPoint y: 102, endPoint x: 345, endPoint y: 66, distance: 36.7
click at [345, 66] on div at bounding box center [342, 67] width 15 height 15
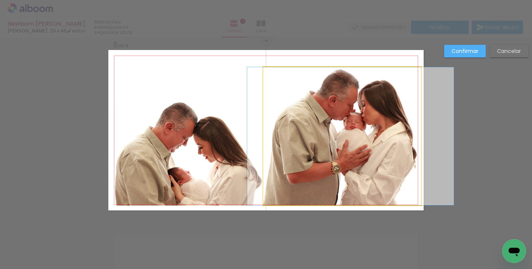
drag, startPoint x: 343, startPoint y: 128, endPoint x: 352, endPoint y: 128, distance: 8.2
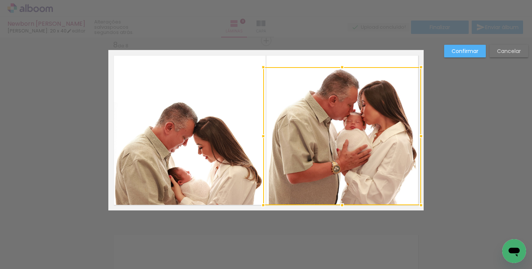
click at [203, 174] on quentale-photo at bounding box center [190, 153] width 158 height 103
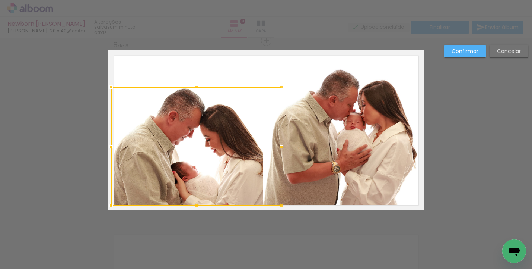
drag, startPoint x: 266, startPoint y: 101, endPoint x: 278, endPoint y: 86, distance: 19.6
click at [278, 86] on div at bounding box center [281, 87] width 15 height 15
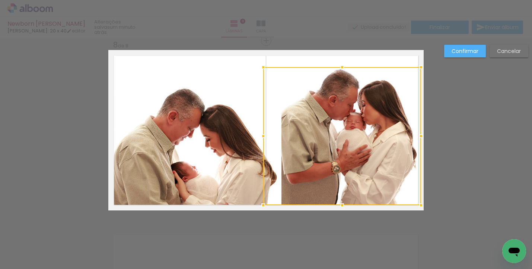
click at [203, 136] on quentale-photo at bounding box center [196, 146] width 170 height 118
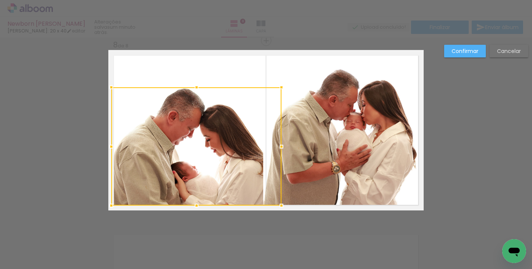
click at [369, 134] on quentale-photo at bounding box center [342, 136] width 158 height 138
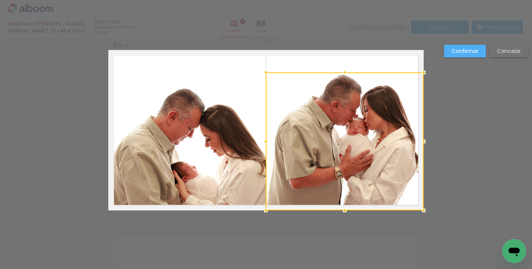
drag, startPoint x: 342, startPoint y: 145, endPoint x: 353, endPoint y: 150, distance: 12.2
click at [353, 150] on div at bounding box center [345, 141] width 158 height 138
click at [448, 51] on paper-button "Confirmar" at bounding box center [465, 51] width 42 height 13
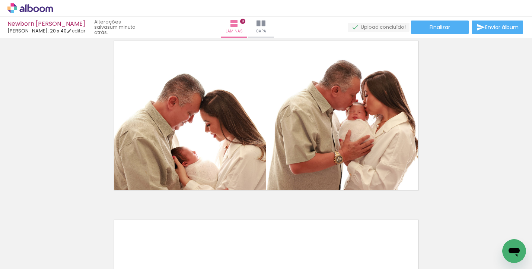
scroll to position [1260, 0]
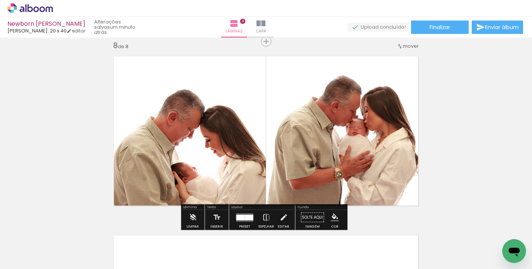
click at [366, 139] on quentale-photo at bounding box center [345, 142] width 158 height 138
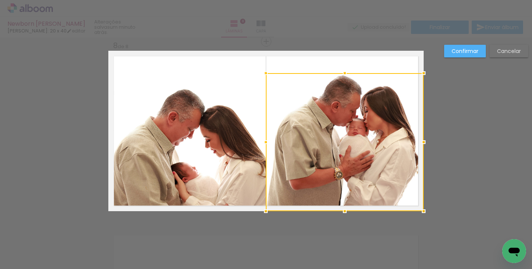
scroll to position [1261, 0]
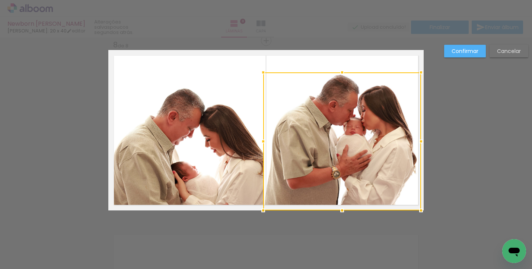
drag, startPoint x: 366, startPoint y: 139, endPoint x: 360, endPoint y: 146, distance: 8.7
click at [360, 146] on div at bounding box center [342, 141] width 158 height 138
click at [451, 50] on paper-button "Confirmar" at bounding box center [465, 51] width 42 height 13
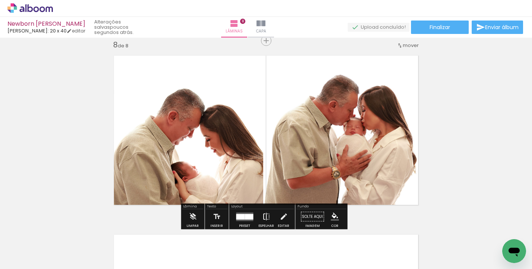
click at [269, 219] on paper-button "Espelhar" at bounding box center [266, 218] width 19 height 19
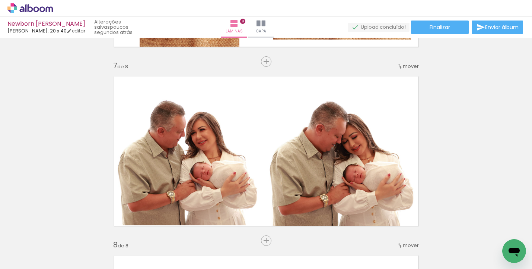
scroll to position [1048, 0]
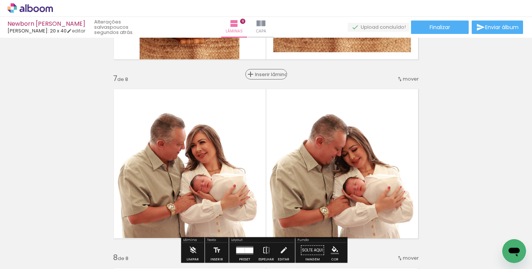
click at [266, 75] on span "Inserir lâmina" at bounding box center [269, 74] width 29 height 5
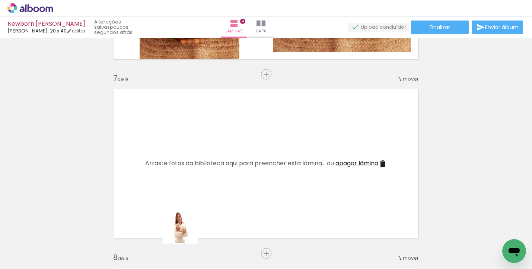
drag, startPoint x: 181, startPoint y: 244, endPoint x: 204, endPoint y: 199, distance: 51.0
click at [204, 199] on quentale-workspace at bounding box center [266, 134] width 532 height 269
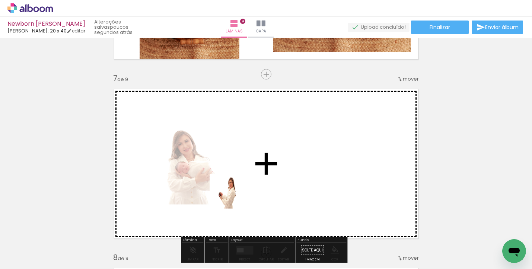
drag, startPoint x: 226, startPoint y: 248, endPoint x: 234, endPoint y: 191, distance: 57.6
click at [234, 191] on quentale-workspace at bounding box center [266, 134] width 532 height 269
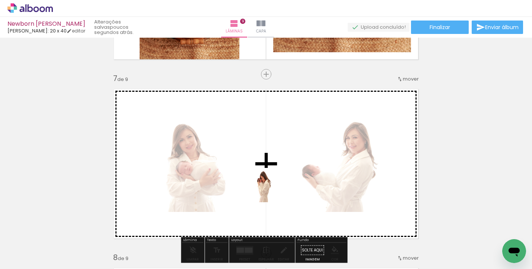
drag, startPoint x: 260, startPoint y: 241, endPoint x: 271, endPoint y: 187, distance: 54.3
click at [271, 187] on quentale-workspace at bounding box center [266, 134] width 532 height 269
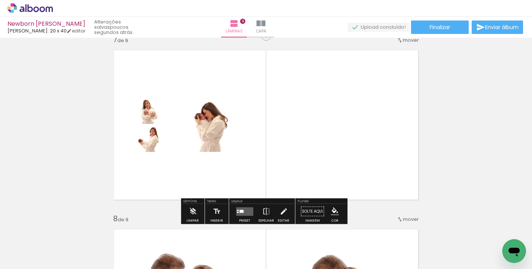
scroll to position [1089, 0]
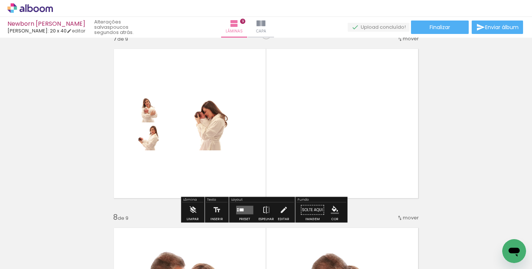
click at [244, 205] on div at bounding box center [245, 209] width 20 height 15
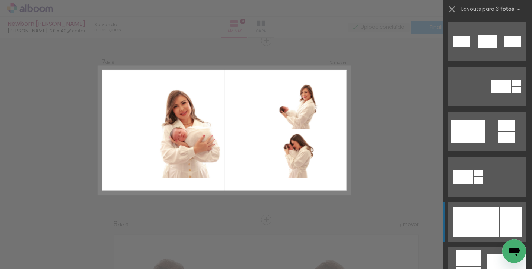
scroll to position [245, 0]
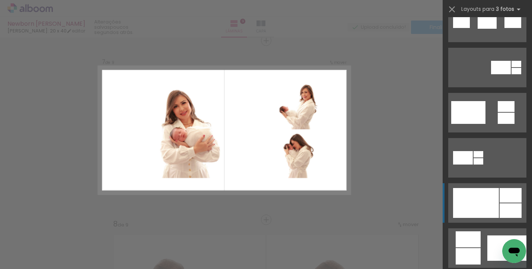
click at [506, 199] on div at bounding box center [511, 195] width 22 height 15
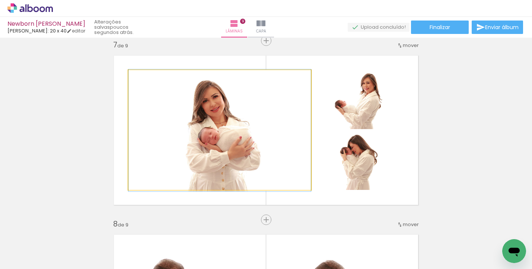
drag, startPoint x: 221, startPoint y: 135, endPoint x: 207, endPoint y: 136, distance: 13.8
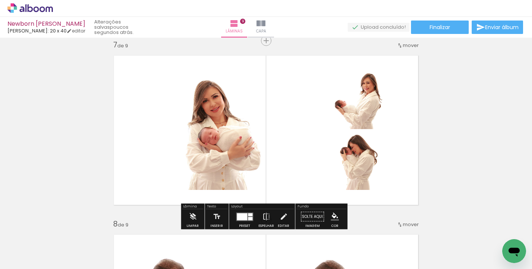
click at [208, 136] on quentale-photo at bounding box center [219, 130] width 182 height 120
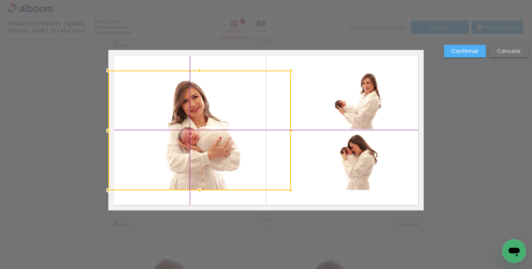
drag, startPoint x: 228, startPoint y: 127, endPoint x: 204, endPoint y: 130, distance: 24.8
click at [204, 130] on div at bounding box center [199, 130] width 182 height 120
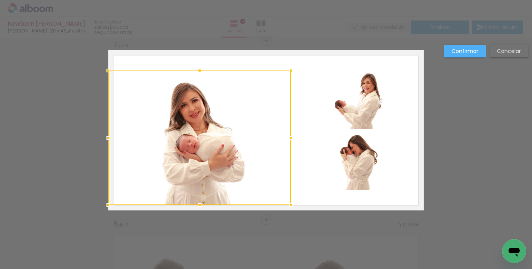
drag, startPoint x: 197, startPoint y: 190, endPoint x: 197, endPoint y: 201, distance: 11.9
click at [197, 201] on div at bounding box center [199, 204] width 15 height 15
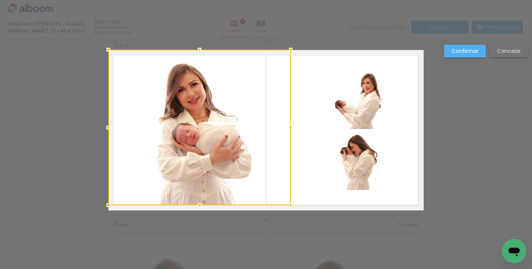
drag, startPoint x: 198, startPoint y: 71, endPoint x: 197, endPoint y: 53, distance: 17.5
click at [197, 53] on div at bounding box center [199, 49] width 15 height 15
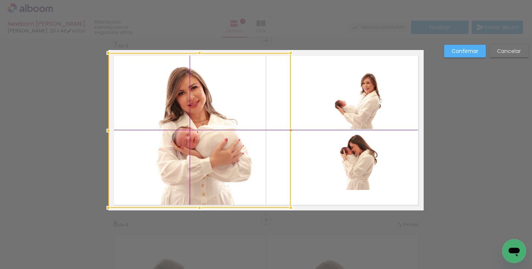
drag, startPoint x: 201, startPoint y: 116, endPoint x: 194, endPoint y: 115, distance: 7.2
click at [194, 115] on div at bounding box center [199, 130] width 182 height 155
drag, startPoint x: 212, startPoint y: 148, endPoint x: 176, endPoint y: 146, distance: 36.5
click at [176, 146] on div at bounding box center [199, 130] width 182 height 155
drag, startPoint x: 187, startPoint y: 146, endPoint x: 168, endPoint y: 145, distance: 18.6
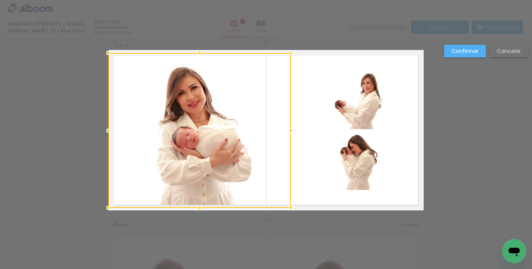
click at [168, 145] on div at bounding box center [199, 130] width 182 height 155
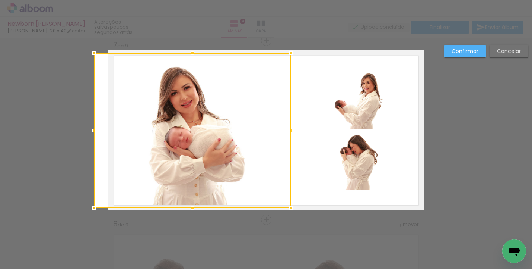
drag, startPoint x: 102, startPoint y: 130, endPoint x: 95, endPoint y: 130, distance: 6.7
click at [95, 130] on div at bounding box center [93, 130] width 15 height 15
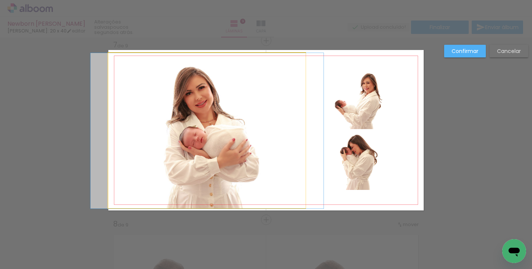
click at [234, 142] on quentale-photo at bounding box center [206, 130] width 197 height 155
click at [234, 142] on div at bounding box center [192, 130] width 197 height 155
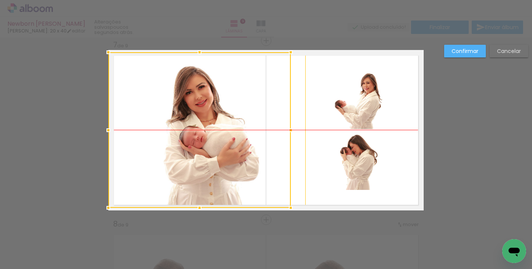
drag, startPoint x: 231, startPoint y: 142, endPoint x: 219, endPoint y: 142, distance: 11.2
click at [219, 142] on div at bounding box center [199, 129] width 182 height 155
drag, startPoint x: 219, startPoint y: 142, endPoint x: 155, endPoint y: 143, distance: 64.4
click at [155, 143] on div at bounding box center [199, 129] width 182 height 155
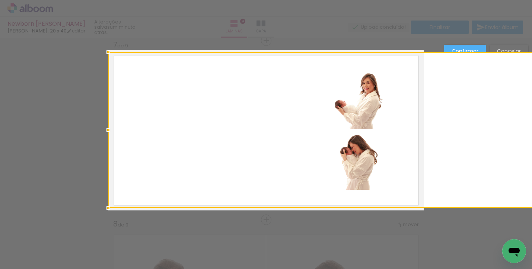
drag, startPoint x: 288, startPoint y: 131, endPoint x: 317, endPoint y: 136, distance: 30.3
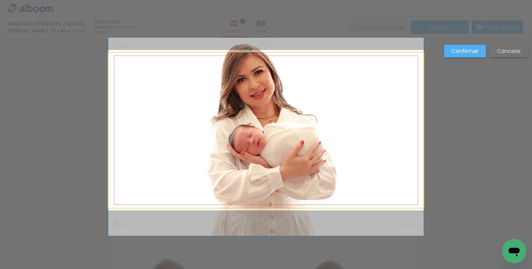
click at [260, 136] on quentale-photo at bounding box center [265, 130] width 315 height 155
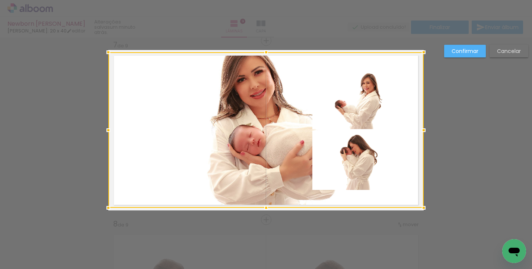
click at [295, 123] on div at bounding box center [265, 129] width 315 height 155
drag, startPoint x: 288, startPoint y: 124, endPoint x: 206, endPoint y: 130, distance: 81.8
click at [206, 130] on div at bounding box center [265, 130] width 315 height 155
click at [0, 0] on slot "Cancelar" at bounding box center [0, 0] width 0 height 0
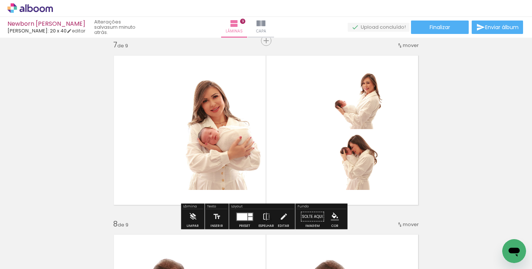
click at [225, 152] on quentale-photo at bounding box center [219, 130] width 182 height 120
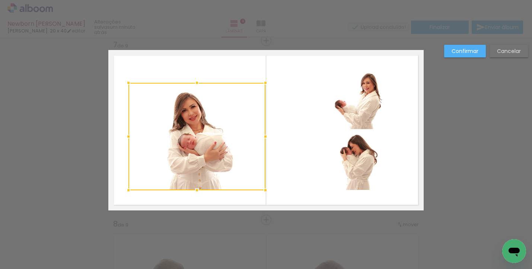
drag, startPoint x: 307, startPoint y: 70, endPoint x: 343, endPoint y: 77, distance: 37.5
click at [343, 77] on album-spread "7 de 9" at bounding box center [265, 130] width 315 height 160
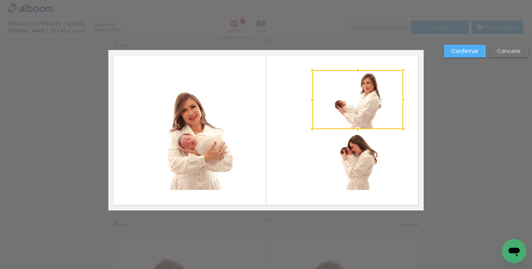
click at [176, 112] on quentale-photo at bounding box center [196, 136] width 137 height 107
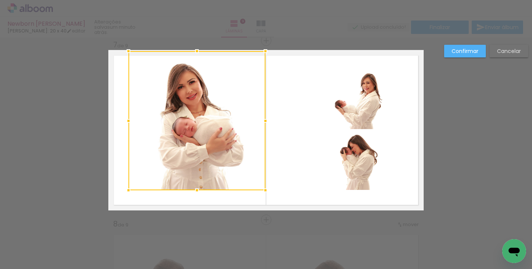
drag, startPoint x: 194, startPoint y: 82, endPoint x: 198, endPoint y: 52, distance: 29.6
click at [198, 52] on div at bounding box center [197, 51] width 15 height 15
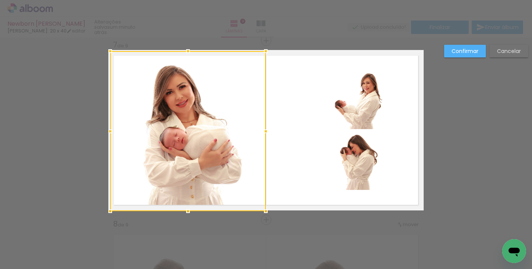
drag, startPoint x: 124, startPoint y: 190, endPoint x: 105, endPoint y: 208, distance: 26.6
click at [105, 208] on div at bounding box center [110, 210] width 15 height 15
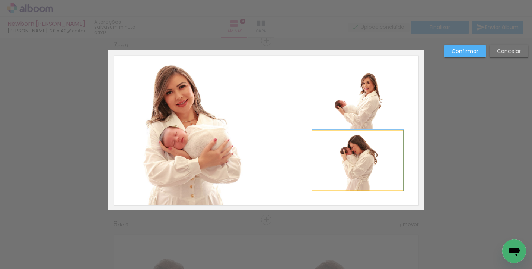
click at [373, 163] on quentale-photo at bounding box center [357, 159] width 91 height 59
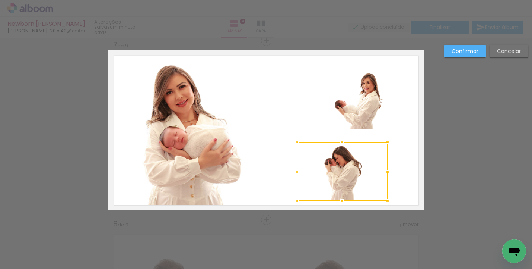
drag, startPoint x: 356, startPoint y: 173, endPoint x: 345, endPoint y: 184, distance: 16.1
click at [345, 184] on div at bounding box center [342, 171] width 91 height 59
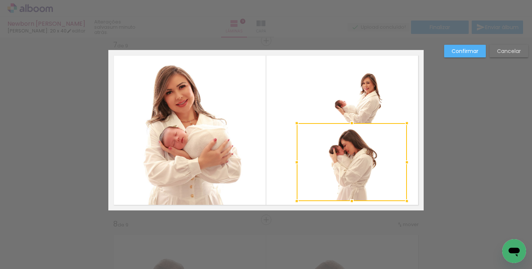
drag, startPoint x: 385, startPoint y: 139, endPoint x: 400, endPoint y: 121, distance: 24.1
click at [400, 121] on div at bounding box center [407, 122] width 15 height 15
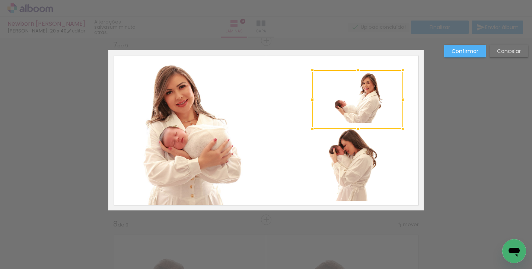
click at [371, 104] on div at bounding box center [357, 99] width 91 height 59
click at [335, 98] on div at bounding box center [357, 99] width 91 height 59
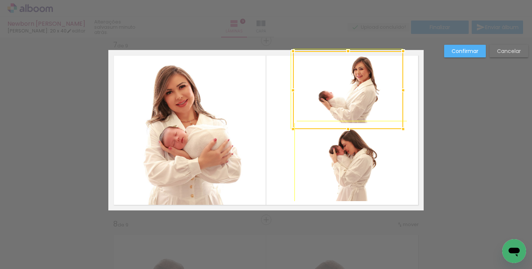
drag, startPoint x: 310, startPoint y: 70, endPoint x: 286, endPoint y: 55, distance: 28.1
click at [286, 55] on div at bounding box center [293, 51] width 15 height 15
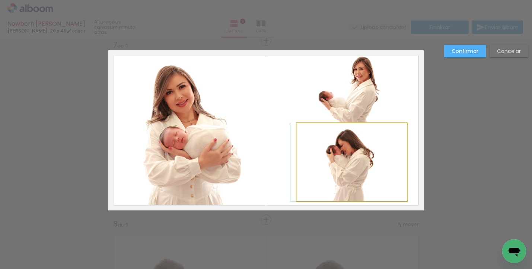
drag, startPoint x: 364, startPoint y: 177, endPoint x: 345, endPoint y: 181, distance: 19.4
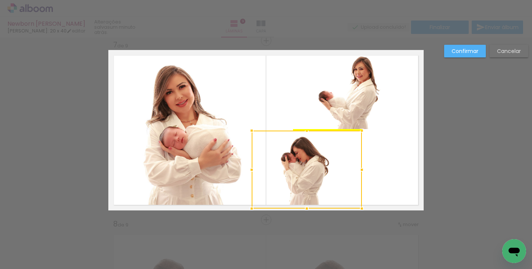
drag, startPoint x: 315, startPoint y: 168, endPoint x: 270, endPoint y: 170, distance: 45.1
click at [270, 170] on div at bounding box center [307, 169] width 110 height 78
click at [358, 101] on quentale-photo at bounding box center [348, 90] width 110 height 78
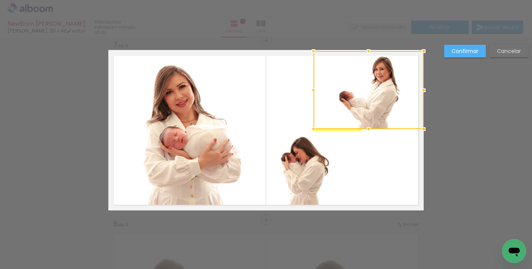
drag, startPoint x: 356, startPoint y: 106, endPoint x: 378, endPoint y: 109, distance: 22.3
click at [378, 109] on div at bounding box center [369, 90] width 110 height 78
click at [0, 0] on slot "Confirmar" at bounding box center [0, 0] width 0 height 0
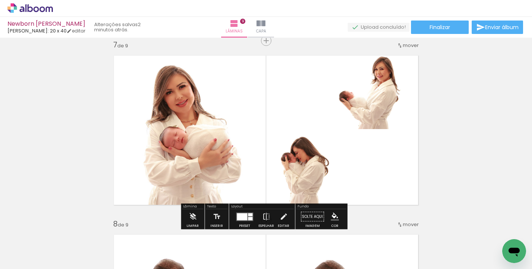
click at [387, 107] on quentale-photo at bounding box center [369, 90] width 110 height 78
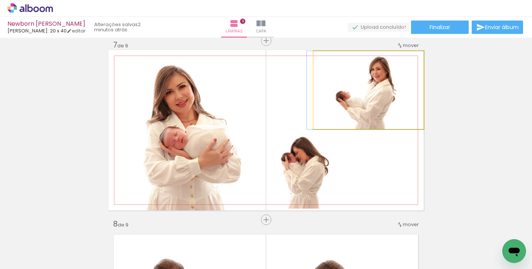
drag, startPoint x: 372, startPoint y: 101, endPoint x: 331, endPoint y: 106, distance: 41.7
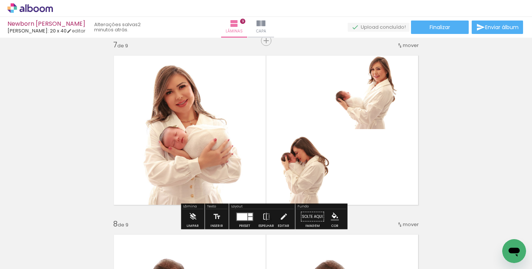
click at [359, 96] on quentale-photo at bounding box center [369, 90] width 110 height 78
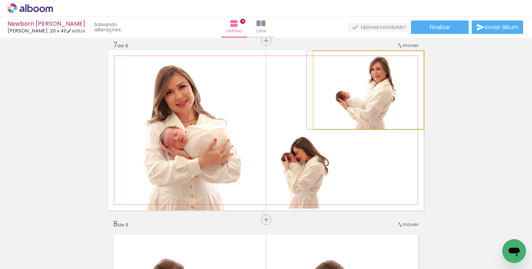
click at [359, 96] on quentale-photo at bounding box center [369, 90] width 110 height 78
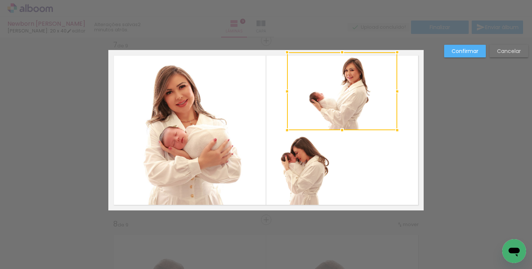
drag, startPoint x: 368, startPoint y: 94, endPoint x: 340, endPoint y: 95, distance: 28.0
click at [340, 95] on div at bounding box center [342, 91] width 110 height 78
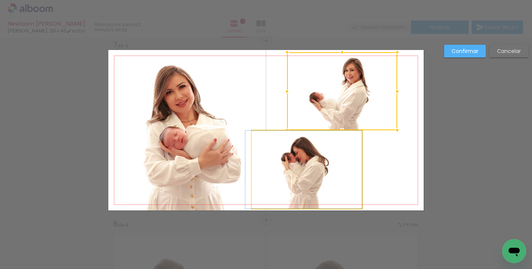
click at [314, 162] on quentale-photo at bounding box center [307, 169] width 110 height 78
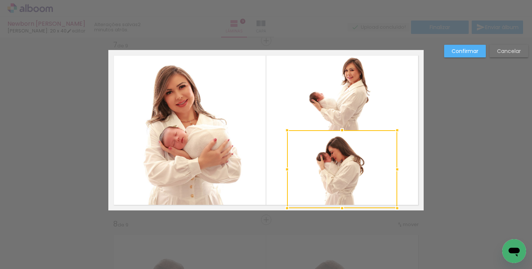
drag, startPoint x: 313, startPoint y: 165, endPoint x: 349, endPoint y: 164, distance: 35.8
click at [349, 164] on div at bounding box center [342, 169] width 110 height 78
click at [0, 0] on slot "Confirmar" at bounding box center [0, 0] width 0 height 0
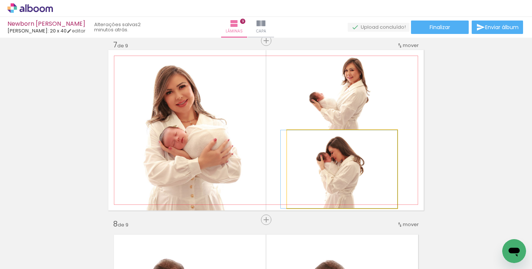
click at [362, 168] on quentale-photo at bounding box center [342, 169] width 110 height 78
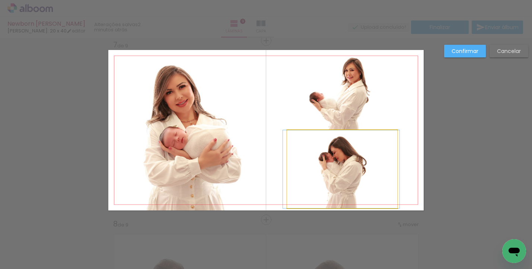
drag, startPoint x: 360, startPoint y: 167, endPoint x: 362, endPoint y: 147, distance: 20.2
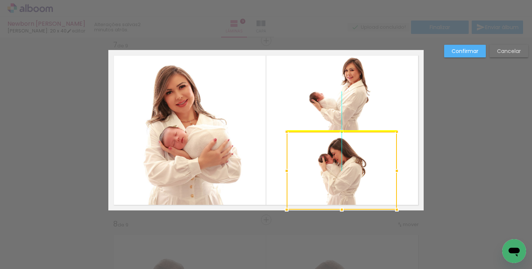
drag, startPoint x: 353, startPoint y: 161, endPoint x: 346, endPoint y: 158, distance: 7.5
click at [346, 158] on div at bounding box center [342, 170] width 110 height 78
click at [453, 55] on paper-button "Confirmar" at bounding box center [465, 51] width 42 height 13
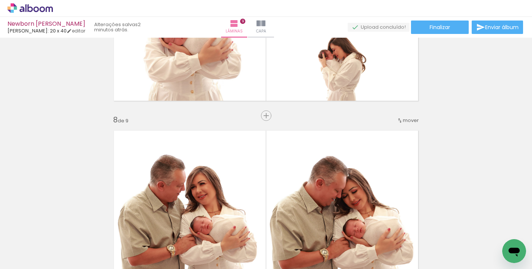
scroll to position [1184, 0]
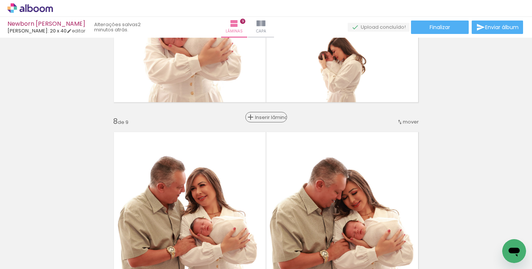
click at [266, 118] on span "Inserir lâmina" at bounding box center [269, 117] width 29 height 5
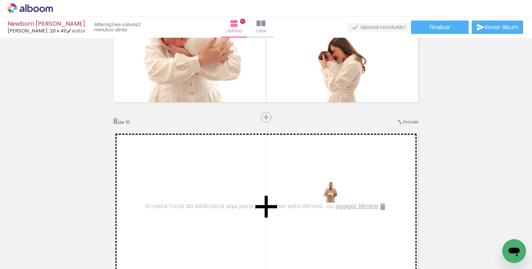
drag, startPoint x: 381, startPoint y: 244, endPoint x: 337, endPoint y: 202, distance: 60.6
click at [337, 202] on quentale-workspace at bounding box center [266, 134] width 532 height 269
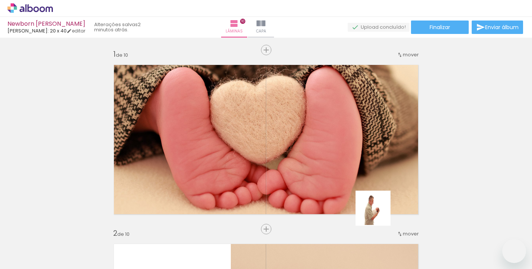
click at [375, 207] on quentale-workspace at bounding box center [266, 134] width 532 height 269
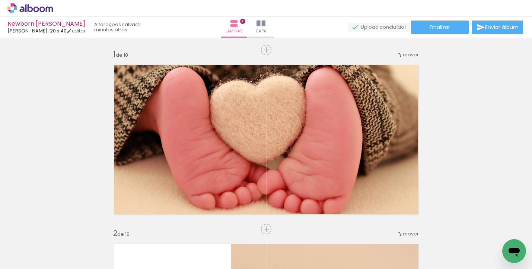
scroll to position [0, 441]
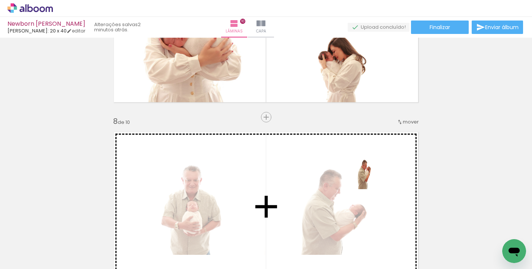
drag, startPoint x: 461, startPoint y: 241, endPoint x: 369, endPoint y: 177, distance: 111.8
click at [369, 177] on quentale-workspace at bounding box center [266, 134] width 532 height 269
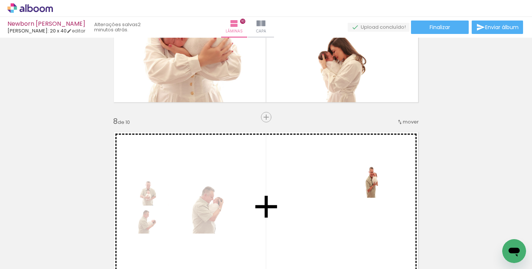
drag, startPoint x: 516, startPoint y: 234, endPoint x: 366, endPoint y: 183, distance: 158.2
click at [366, 183] on quentale-workspace at bounding box center [266, 134] width 532 height 269
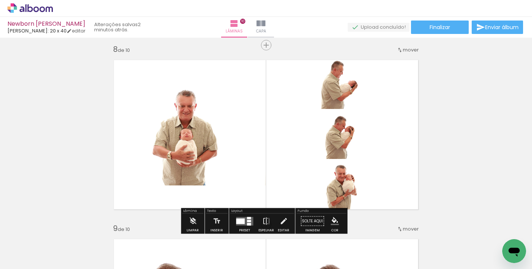
scroll to position [1258, 0]
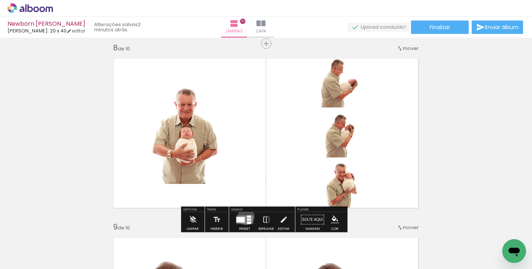
click at [244, 216] on quentale-layouter at bounding box center [244, 219] width 17 height 9
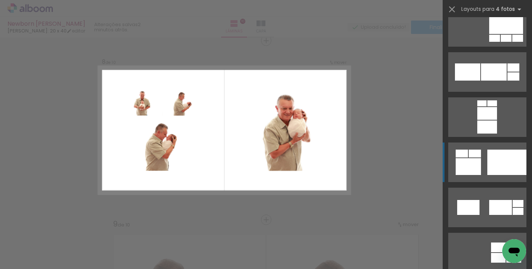
scroll to position [1715, 0]
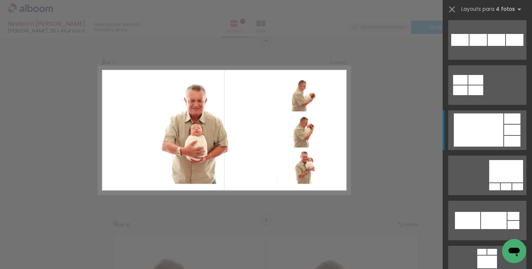
click at [492, 137] on div at bounding box center [479, 129] width 50 height 33
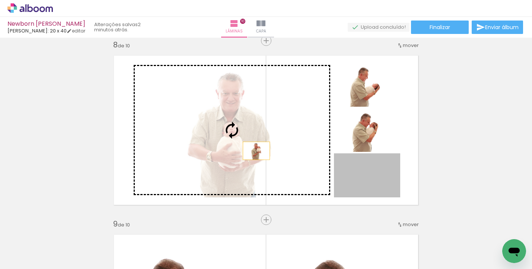
drag, startPoint x: 380, startPoint y: 179, endPoint x: 254, endPoint y: 150, distance: 129.8
click at [0, 0] on slot at bounding box center [0, 0] width 0 height 0
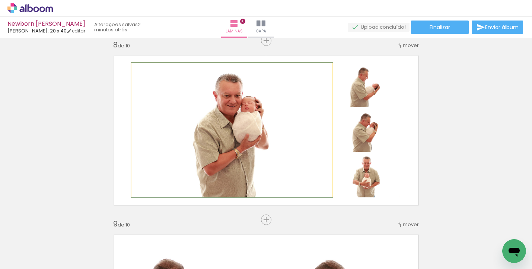
click at [245, 130] on quentale-photo at bounding box center [231, 130] width 201 height 134
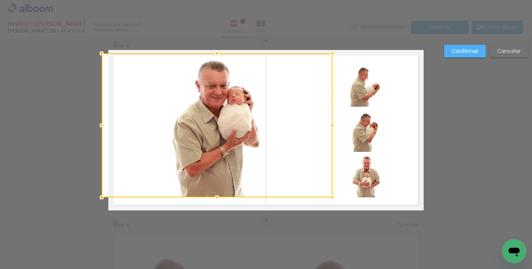
drag, startPoint x: 127, startPoint y: 62, endPoint x: 105, endPoint y: 57, distance: 22.6
click at [105, 57] on div at bounding box center [101, 53] width 15 height 15
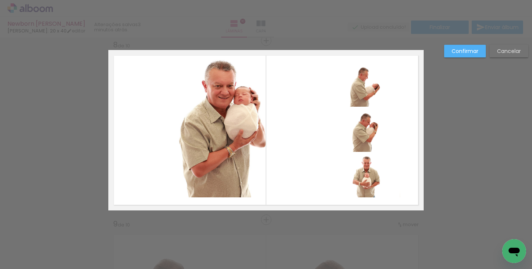
click at [172, 149] on quentale-photo at bounding box center [223, 125] width 231 height 144
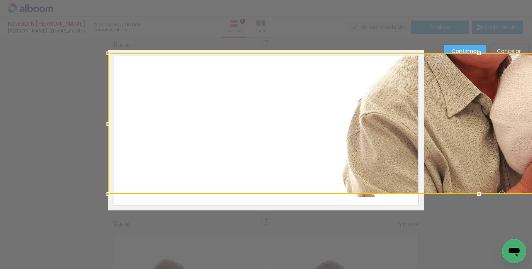
drag, startPoint x: 219, startPoint y: 198, endPoint x: 219, endPoint y: 193, distance: 4.5
click at [219, 193] on div at bounding box center [478, 123] width 741 height 140
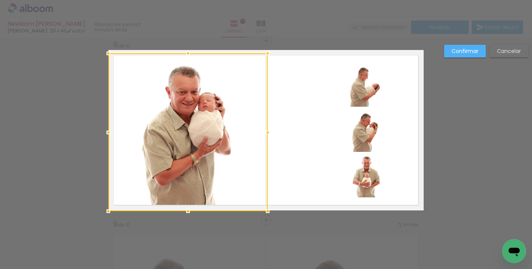
drag, startPoint x: 422, startPoint y: 193, endPoint x: 266, endPoint y: 210, distance: 157.0
click at [266, 210] on div at bounding box center [267, 210] width 15 height 15
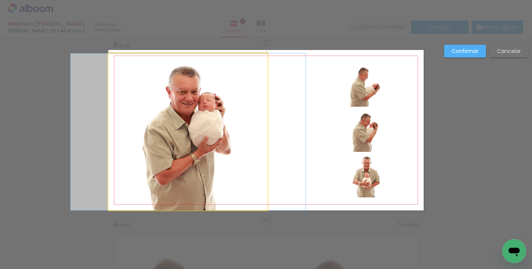
click at [181, 134] on quentale-photo at bounding box center [187, 131] width 159 height 157
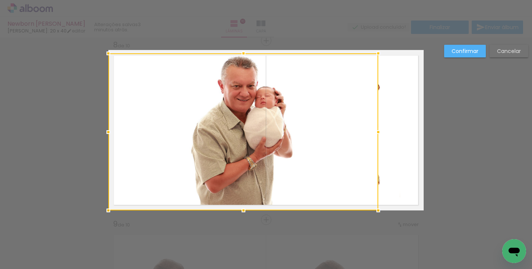
drag, startPoint x: 264, startPoint y: 132, endPoint x: 375, endPoint y: 144, distance: 111.2
click at [375, 144] on div at bounding box center [243, 131] width 270 height 157
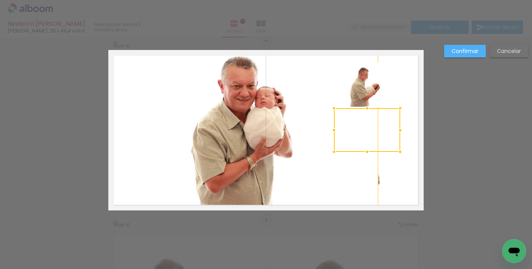
click at [381, 85] on quentale-photo at bounding box center [367, 85] width 66 height 44
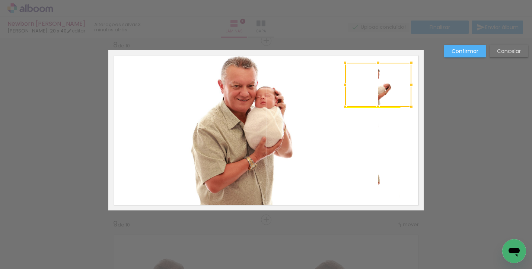
drag, startPoint x: 375, startPoint y: 89, endPoint x: 386, endPoint y: 91, distance: 11.2
click at [386, 91] on div at bounding box center [378, 85] width 66 height 44
click at [0, 0] on slot "Cancelar" at bounding box center [0, 0] width 0 height 0
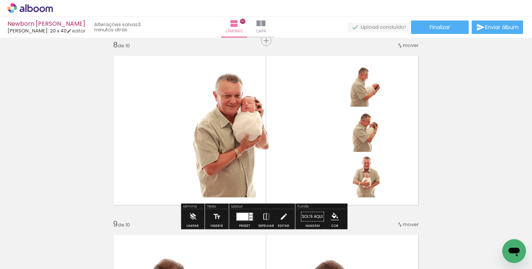
click at [265, 151] on quentale-photo at bounding box center [231, 130] width 201 height 134
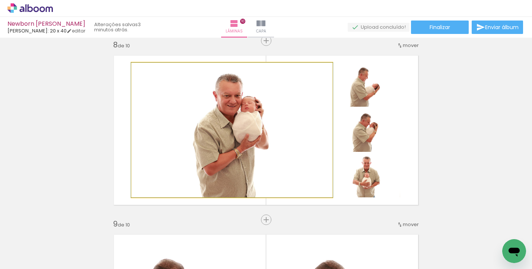
click at [265, 151] on quentale-photo at bounding box center [231, 130] width 201 height 134
click at [224, 147] on quentale-photo at bounding box center [231, 130] width 201 height 134
click at [204, 118] on quentale-photo at bounding box center [231, 130] width 201 height 134
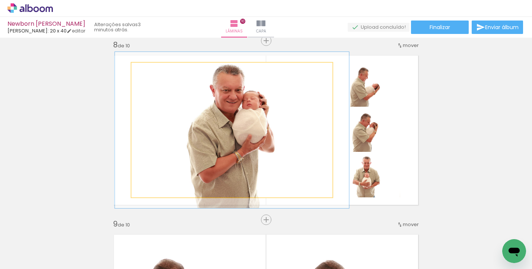
drag, startPoint x: 147, startPoint y: 71, endPoint x: 151, endPoint y: 72, distance: 4.2
click at [151, 72] on div at bounding box center [153, 70] width 7 height 7
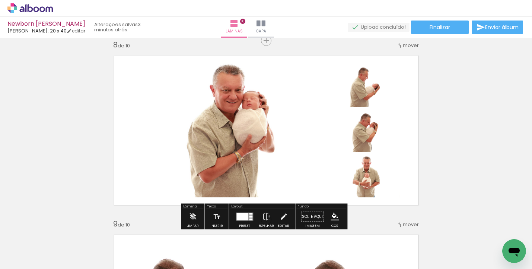
click at [277, 126] on quentale-photo at bounding box center [231, 130] width 201 height 134
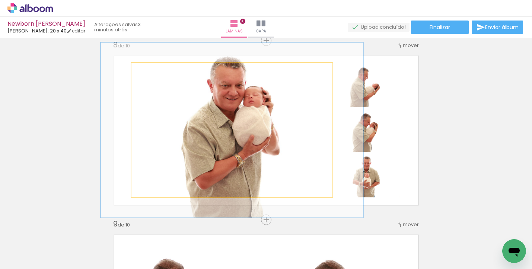
drag, startPoint x: 150, startPoint y: 70, endPoint x: 155, endPoint y: 70, distance: 4.5
click at [155, 70] on div at bounding box center [157, 70] width 7 height 7
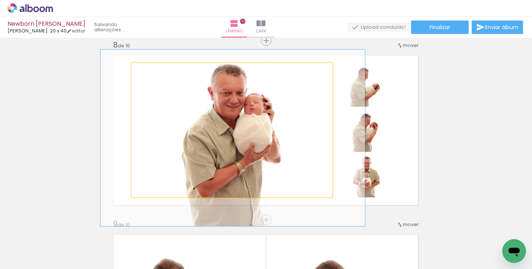
drag, startPoint x: 271, startPoint y: 128, endPoint x: 272, endPoint y: 134, distance: 6.0
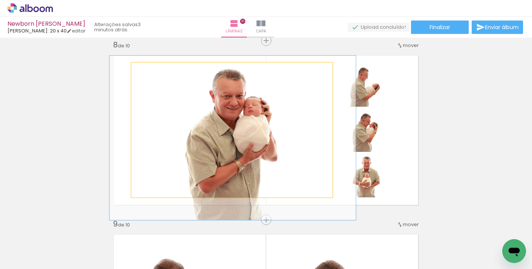
type paper-slider "122"
click at [153, 71] on div at bounding box center [155, 70] width 7 height 7
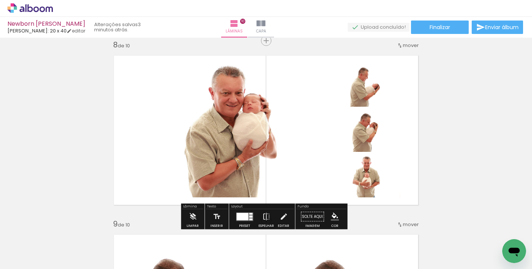
click at [365, 88] on quentale-photo at bounding box center [367, 85] width 66 height 44
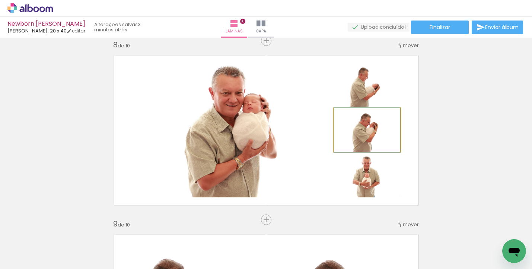
click at [377, 136] on quentale-photo at bounding box center [367, 130] width 66 height 44
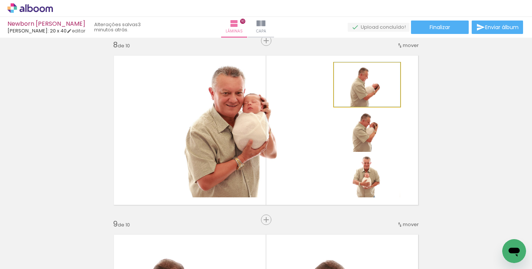
click at [359, 93] on quentale-photo at bounding box center [367, 85] width 66 height 44
drag, startPoint x: 350, startPoint y: 70, endPoint x: 355, endPoint y: 70, distance: 5.2
type paper-slider "120"
click at [355, 70] on div at bounding box center [356, 70] width 7 height 7
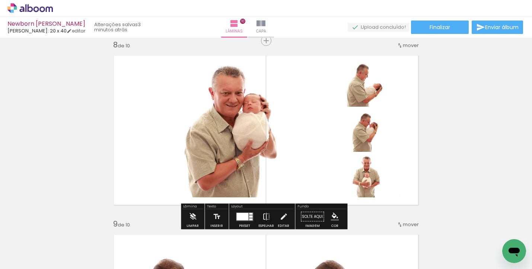
click at [380, 140] on quentale-photo at bounding box center [367, 130] width 66 height 44
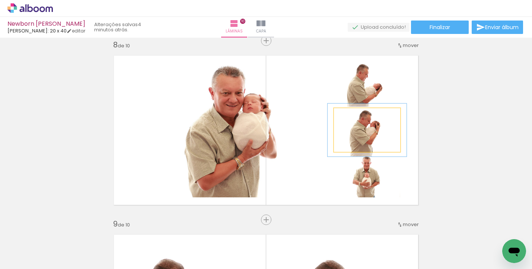
drag, startPoint x: 347, startPoint y: 116, endPoint x: 352, endPoint y: 116, distance: 4.8
type paper-slider "119"
click at [353, 116] on div at bounding box center [356, 115] width 7 height 7
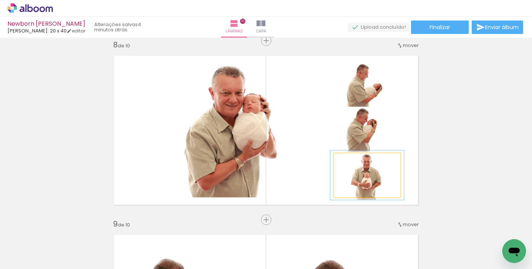
type paper-slider "111"
click at [353, 161] on div at bounding box center [354, 161] width 7 height 7
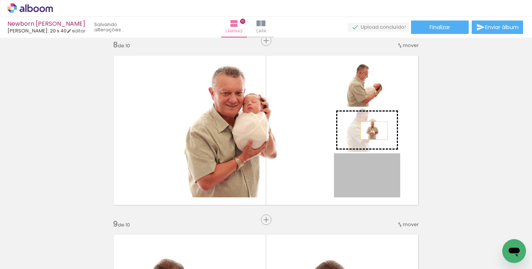
drag, startPoint x: 376, startPoint y: 176, endPoint x: 371, endPoint y: 130, distance: 46.1
click at [0, 0] on slot at bounding box center [0, 0] width 0 height 0
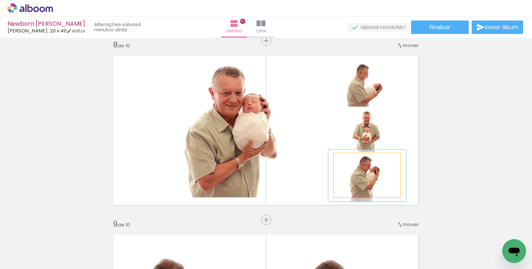
drag, startPoint x: 347, startPoint y: 160, endPoint x: 352, endPoint y: 160, distance: 4.5
type paper-slider "117"
click at [353, 160] on div at bounding box center [356, 161] width 7 height 7
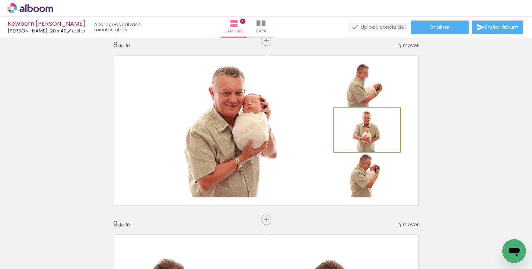
click at [369, 145] on quentale-photo at bounding box center [367, 130] width 66 height 44
drag, startPoint x: 350, startPoint y: 115, endPoint x: 356, endPoint y: 115, distance: 5.2
type paper-slider "120"
click at [356, 115] on div at bounding box center [356, 115] width 7 height 7
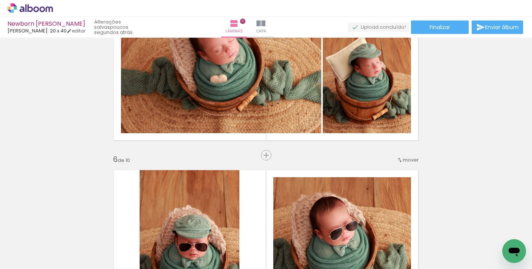
scroll to position [790, 0]
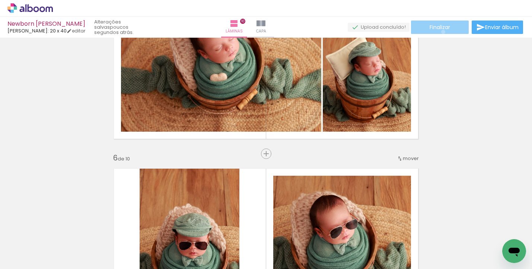
click at [441, 32] on paper-button "Finalizar" at bounding box center [440, 26] width 58 height 13
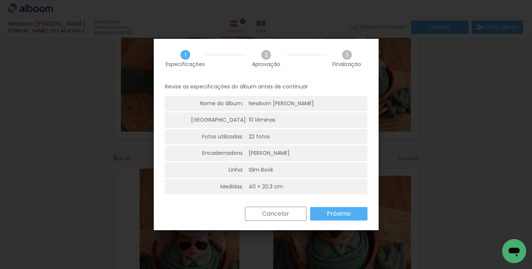
click at [0, 0] on slot "Próximo" at bounding box center [0, 0] width 0 height 0
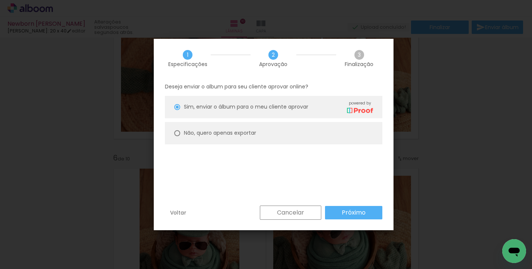
click at [260, 141] on paper-radio-button "Não, quero apenas exportar" at bounding box center [274, 133] width 218 height 22
type paper-radio-button "on"
click at [366, 214] on paper-button "Próximo" at bounding box center [353, 212] width 57 height 13
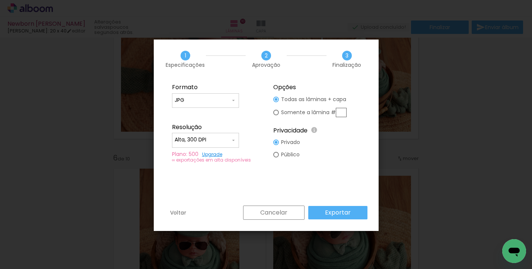
click at [357, 214] on paper-button "Exportar" at bounding box center [337, 212] width 59 height 13
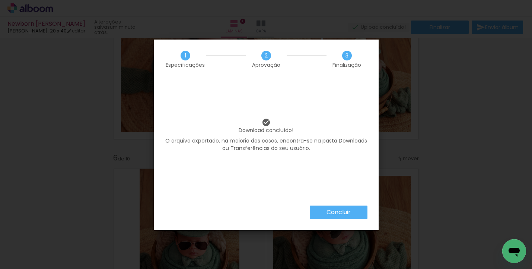
click at [325, 210] on paper-button "Concluir" at bounding box center [339, 211] width 58 height 13
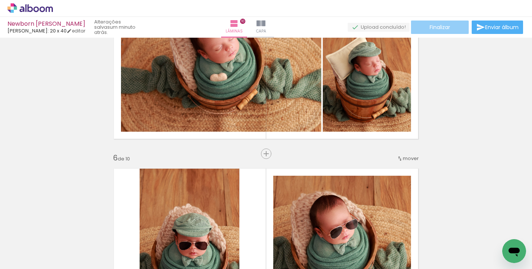
click at [444, 28] on span "Finalizar" at bounding box center [440, 27] width 20 height 5
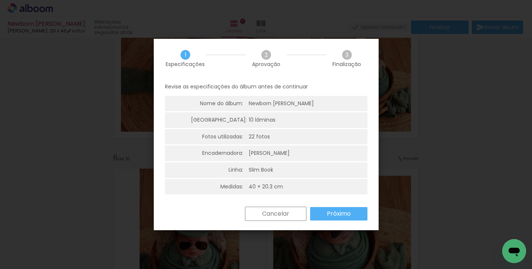
click at [0, 0] on slot "Próximo" at bounding box center [0, 0] width 0 height 0
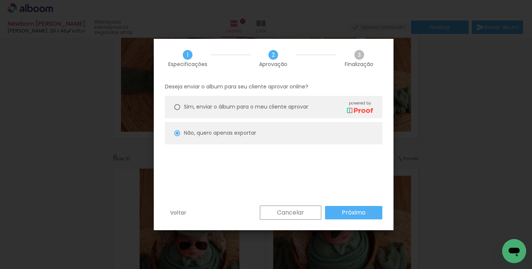
click at [330, 209] on paper-button "Próximo" at bounding box center [353, 212] width 57 height 13
type input "Alta, 300 DPI"
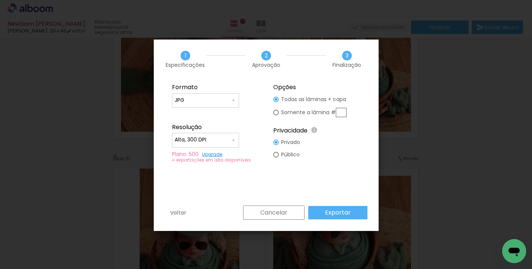
click at [232, 105] on paper-input-container "JPG" at bounding box center [205, 100] width 67 height 15
click at [220, 115] on paper-item "PDF" at bounding box center [205, 113] width 67 height 15
type input "PDF"
click at [322, 210] on paper-button "Exportar" at bounding box center [337, 212] width 59 height 13
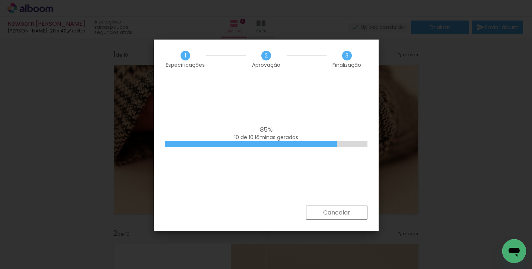
scroll to position [0, 441]
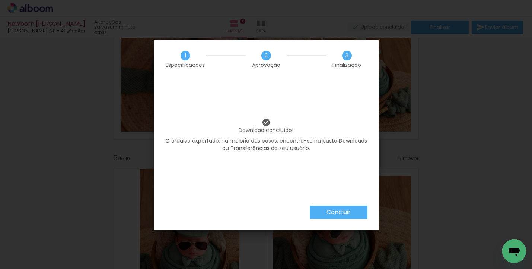
click at [0, 0] on slot "Concluir" at bounding box center [0, 0] width 0 height 0
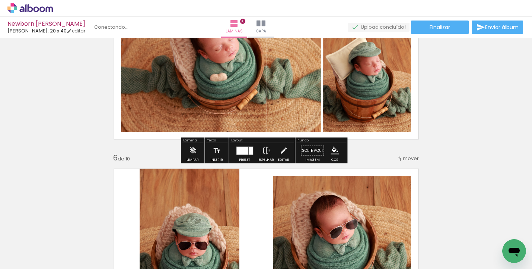
scroll to position [0, 0]
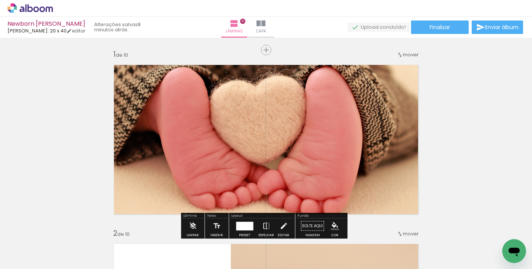
click at [48, 13] on div "› Editor de álbum" at bounding box center [266, 8] width 532 height 17
click at [50, 11] on icon at bounding box center [29, 8] width 45 height 10
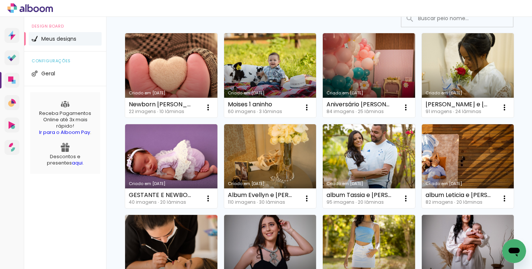
scroll to position [21, 0]
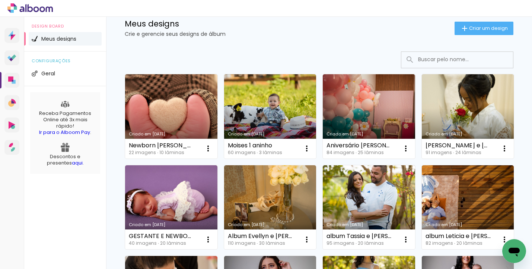
click at [139, 0] on div at bounding box center [266, 8] width 532 height 17
